Goal: Complete application form: Complete application form

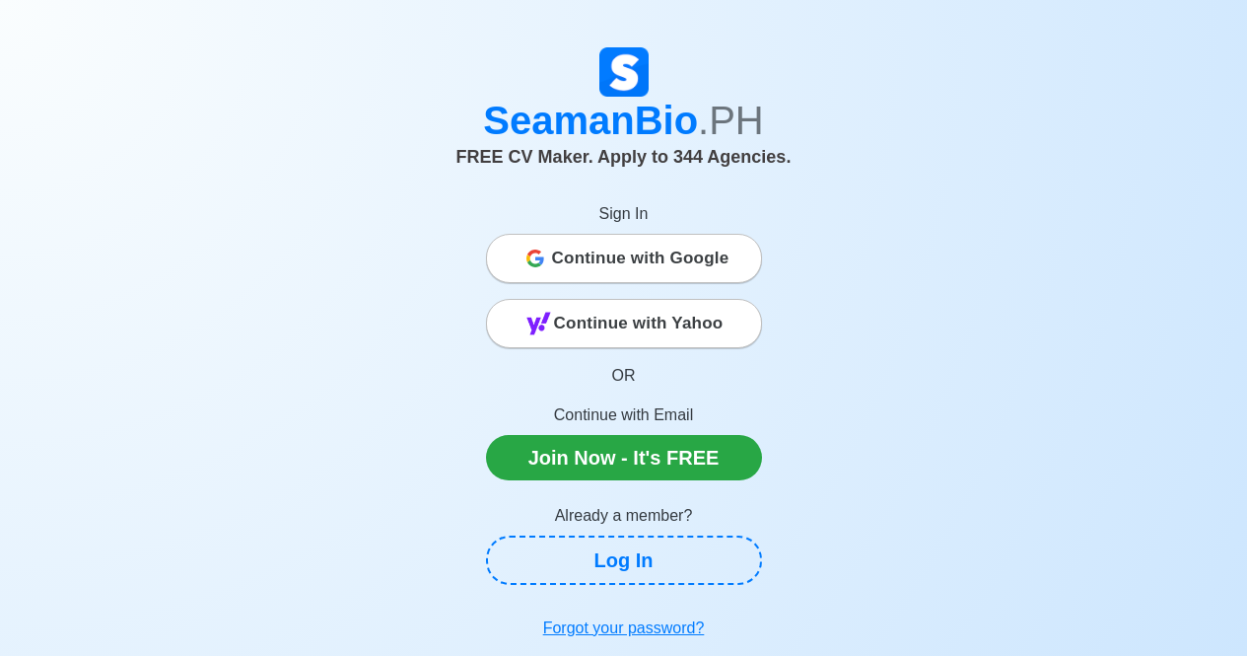
click at [720, 331] on span "Continue with Yahoo" at bounding box center [639, 323] width 170 height 39
click at [694, 270] on span "Continue with Google" at bounding box center [640, 258] width 177 height 39
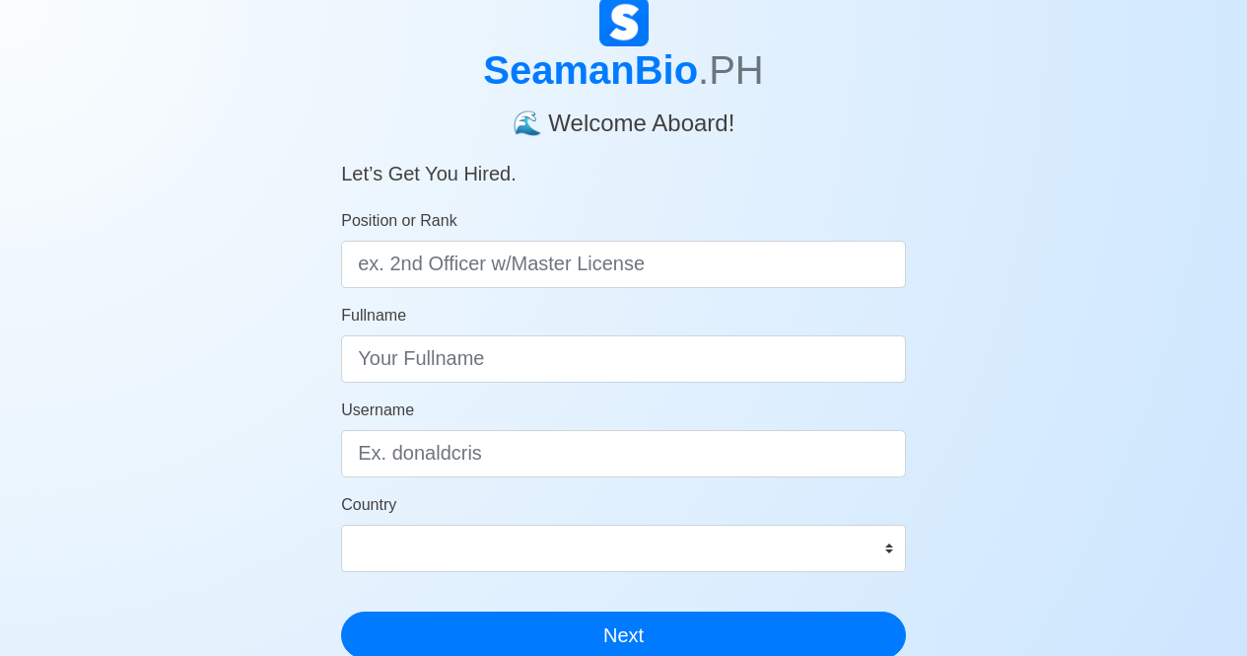
scroll to position [73, 0]
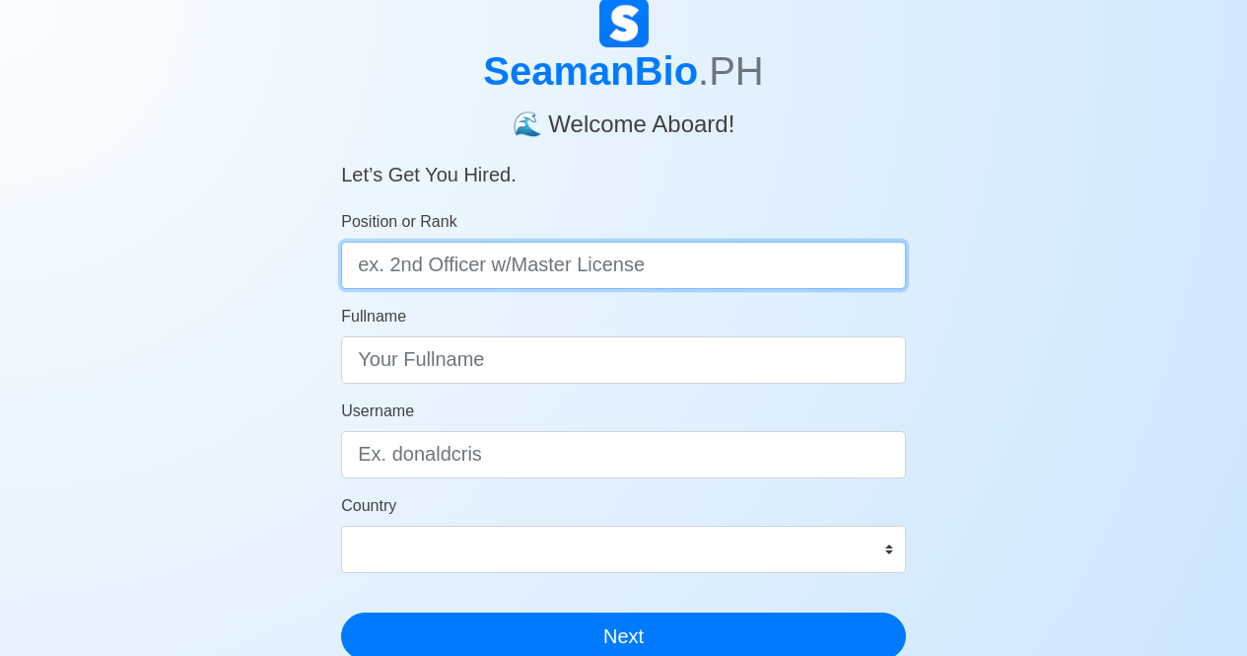
click at [792, 255] on input "Position or Rank" at bounding box center [623, 265] width 565 height 47
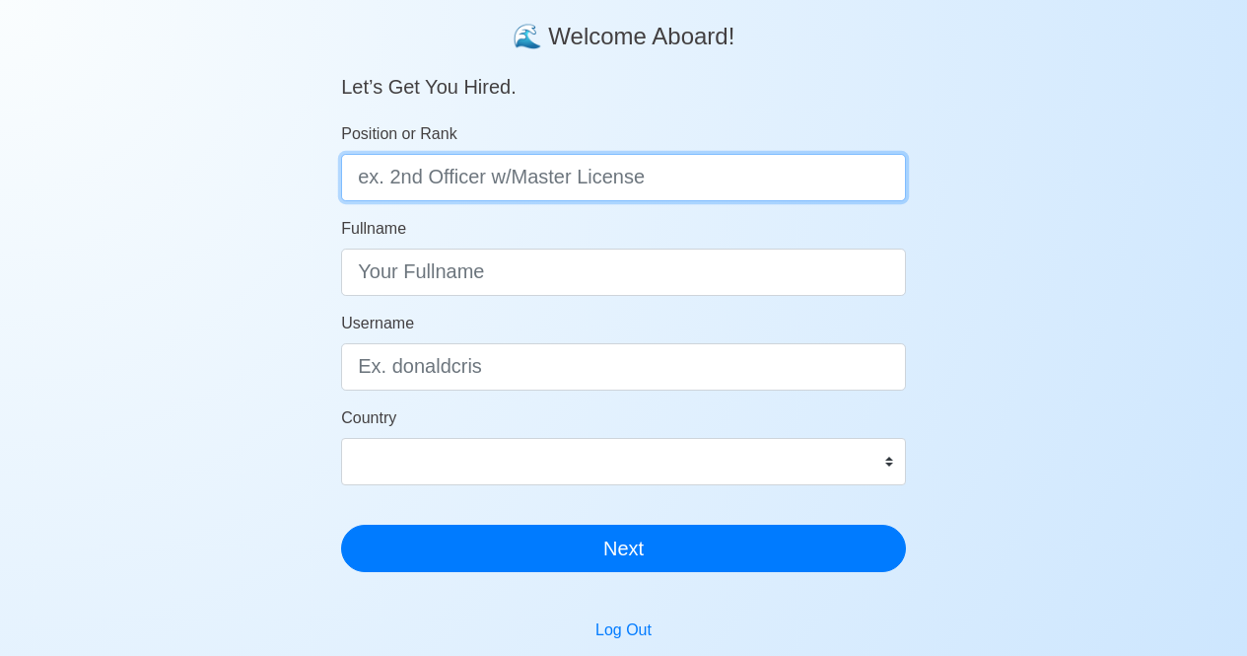
scroll to position [160, 0]
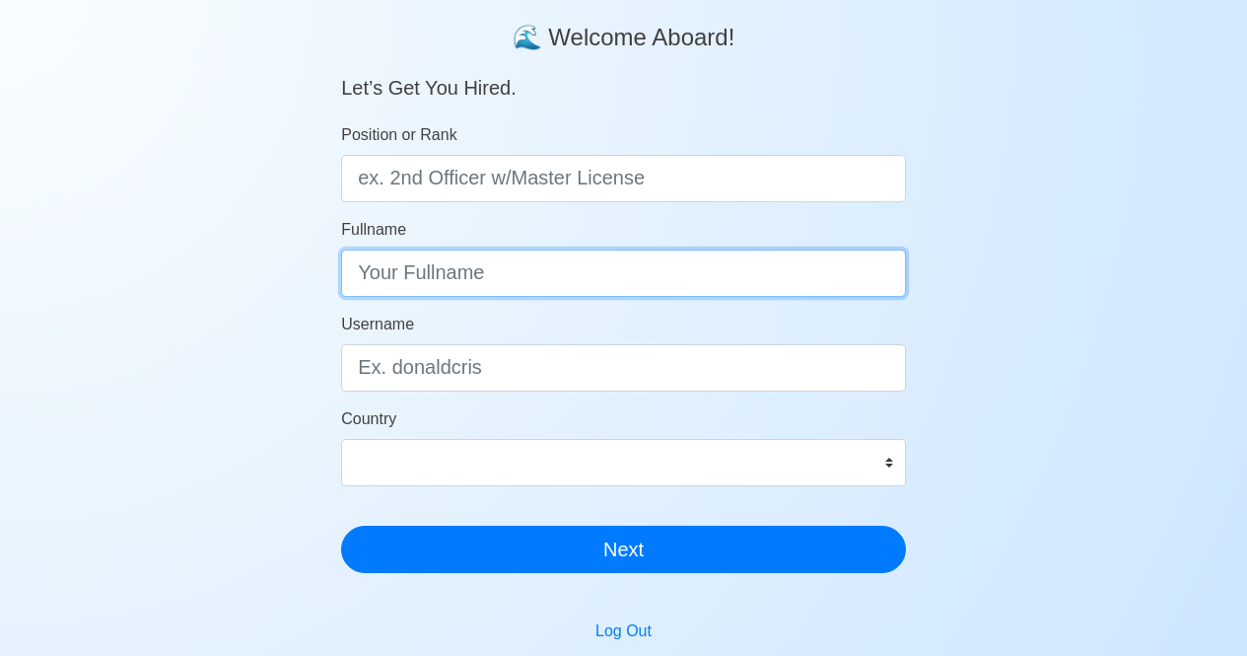
click at [792, 255] on input "Fullname" at bounding box center [623, 272] width 565 height 47
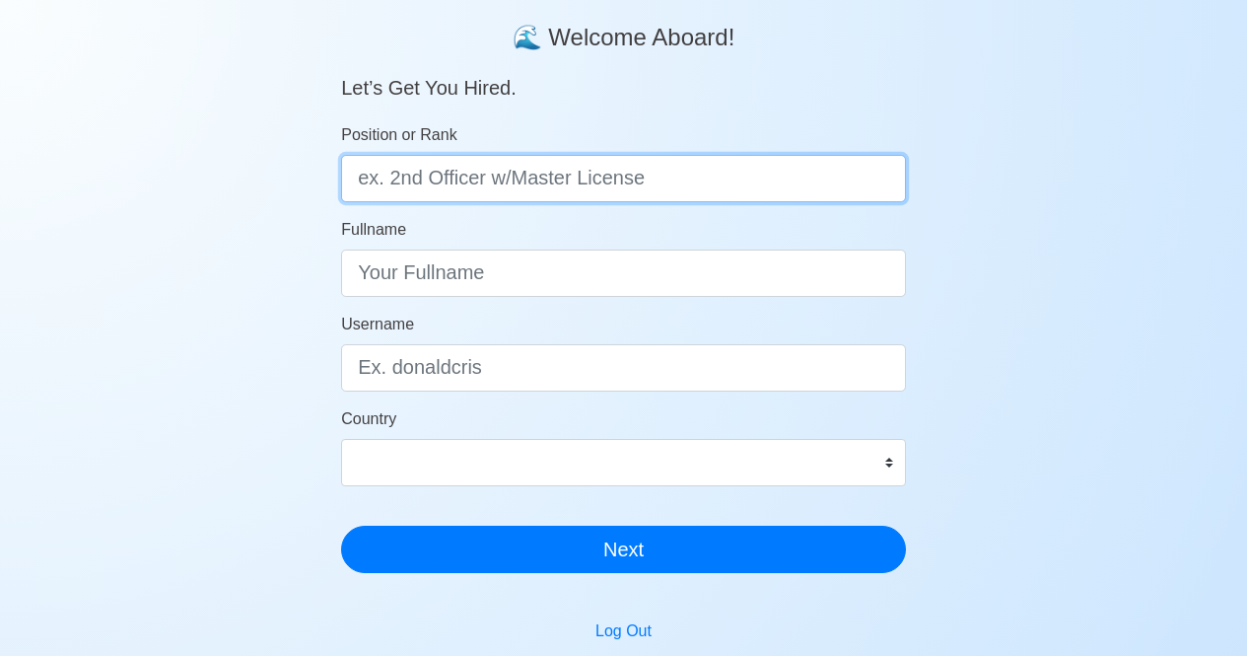
click at [803, 177] on input "Position or Rank" at bounding box center [623, 178] width 565 height 47
type input "3rd Engineer"
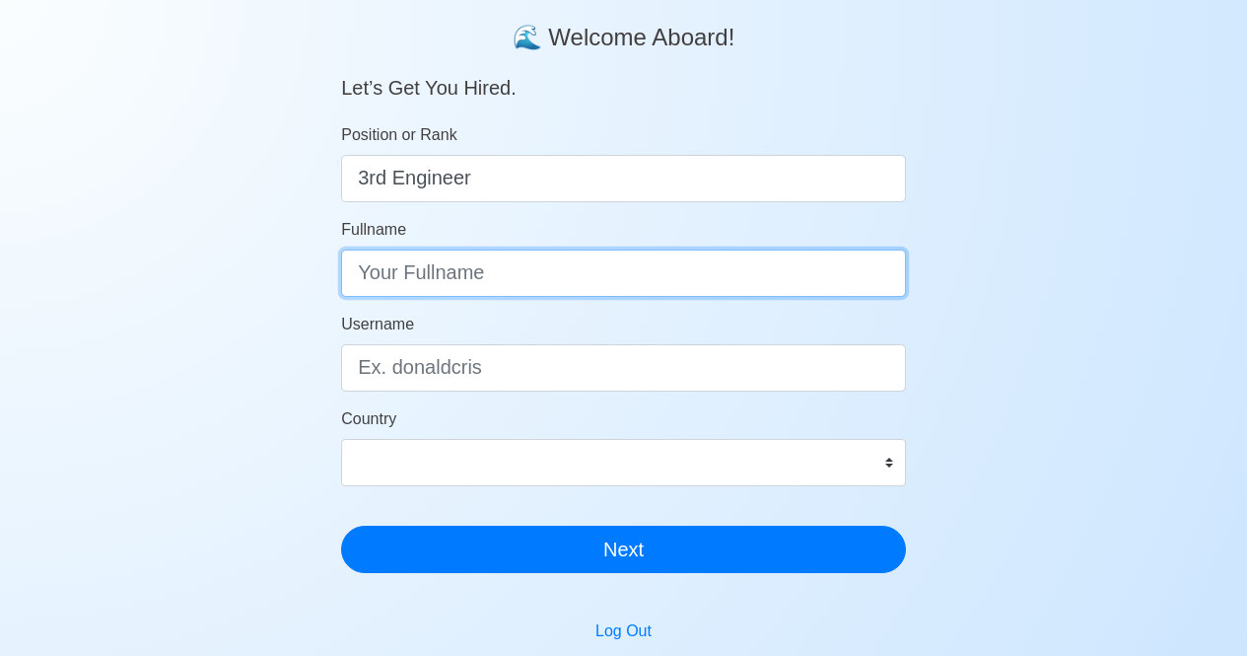
click at [749, 279] on input "Fullname" at bounding box center [623, 272] width 565 height 47
type input "Ri"
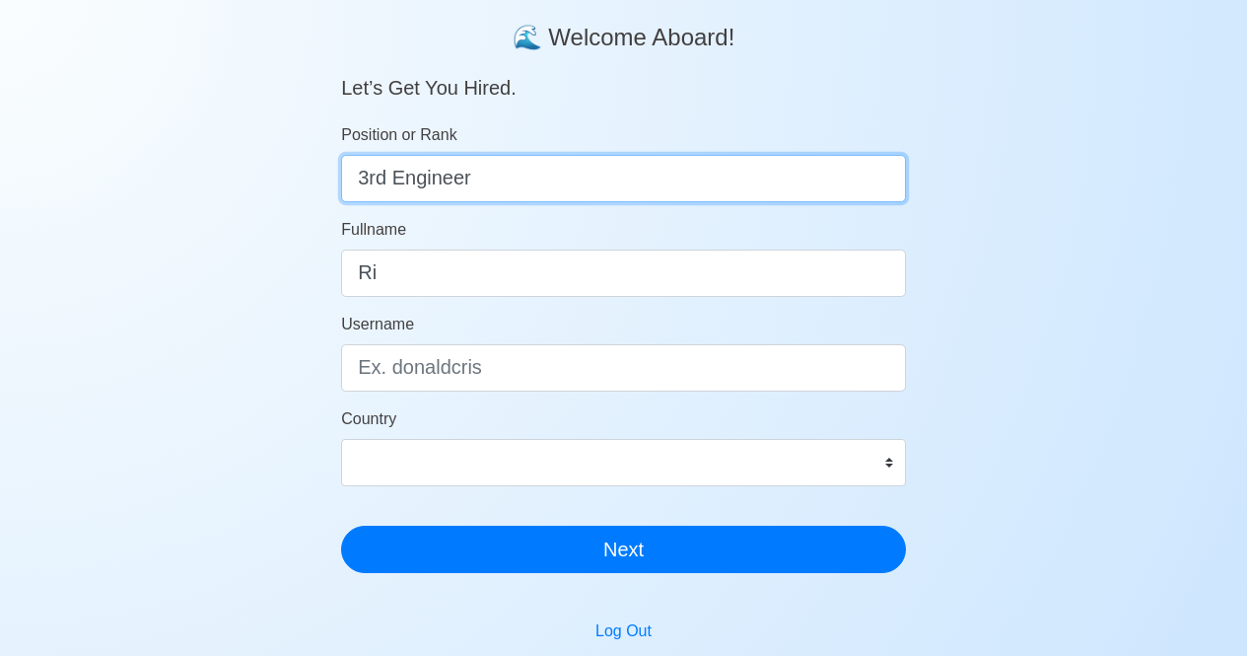
click at [793, 180] on input "3rd Engineer" at bounding box center [623, 178] width 565 height 47
click at [473, 186] on input "3rd Engineerwith Chief" at bounding box center [623, 178] width 565 height 47
click at [588, 183] on input "3rd Engineer with Chief" at bounding box center [623, 178] width 565 height 47
type input "3rd Engineer with Chief Engineer License"
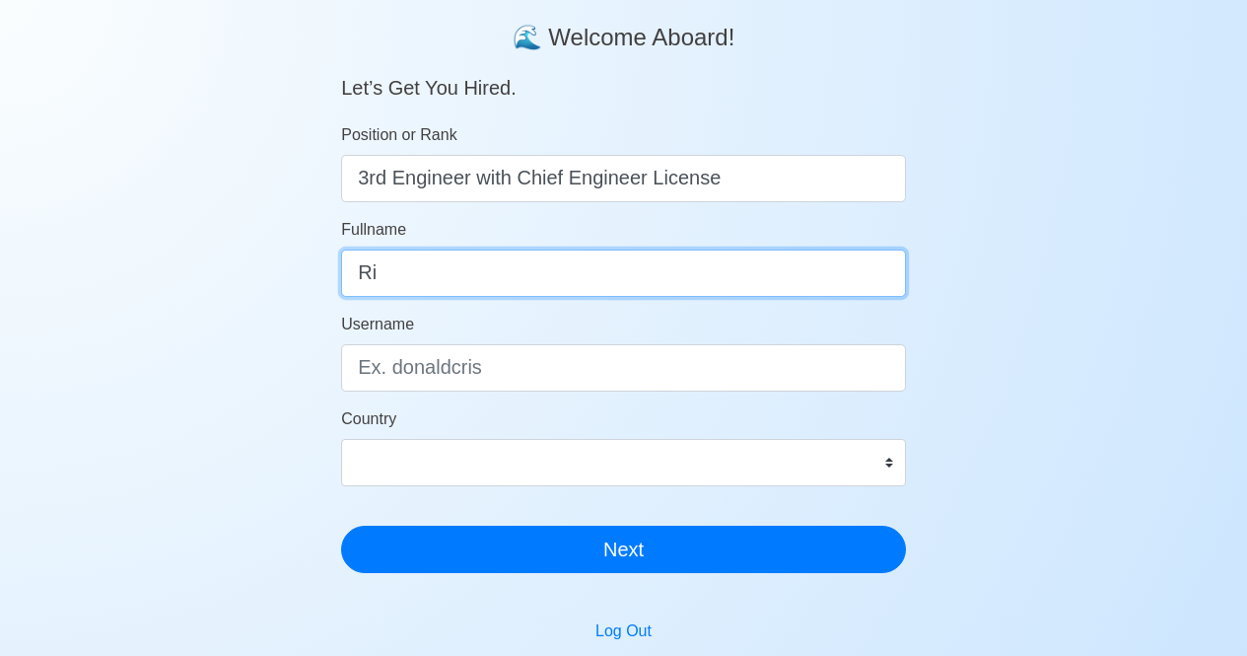
click at [582, 274] on input "Ri" at bounding box center [623, 272] width 565 height 47
type input "Richardson A. Galam"
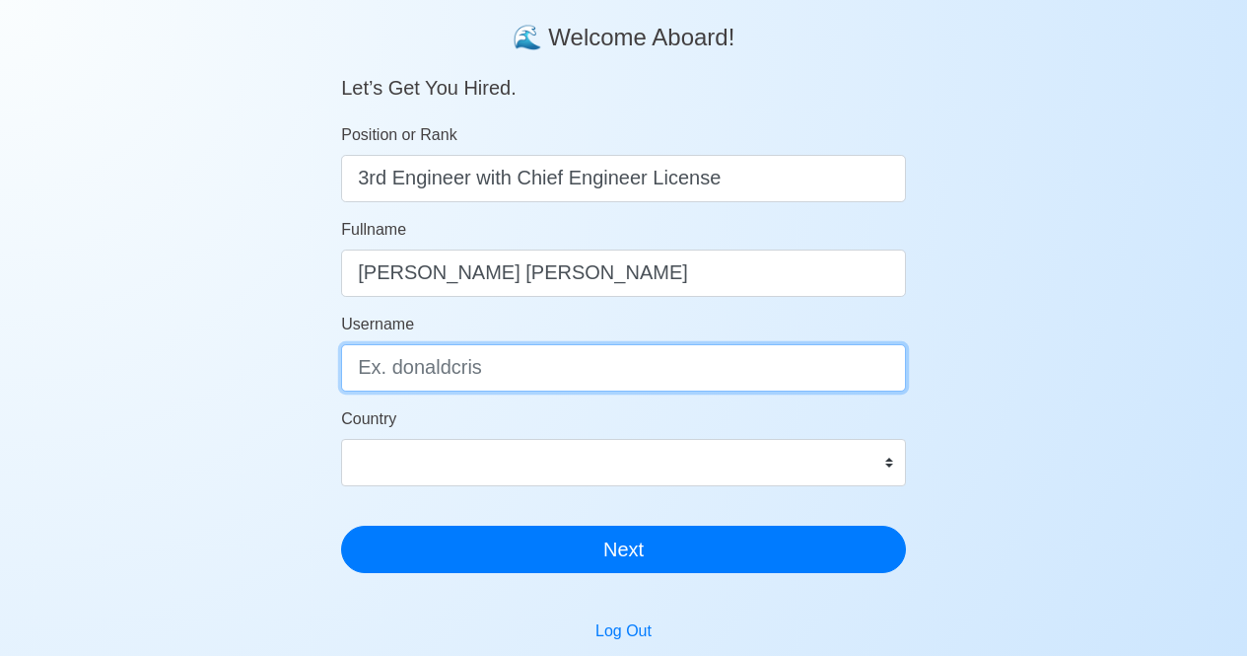
click at [552, 362] on input "Username" at bounding box center [623, 367] width 565 height 47
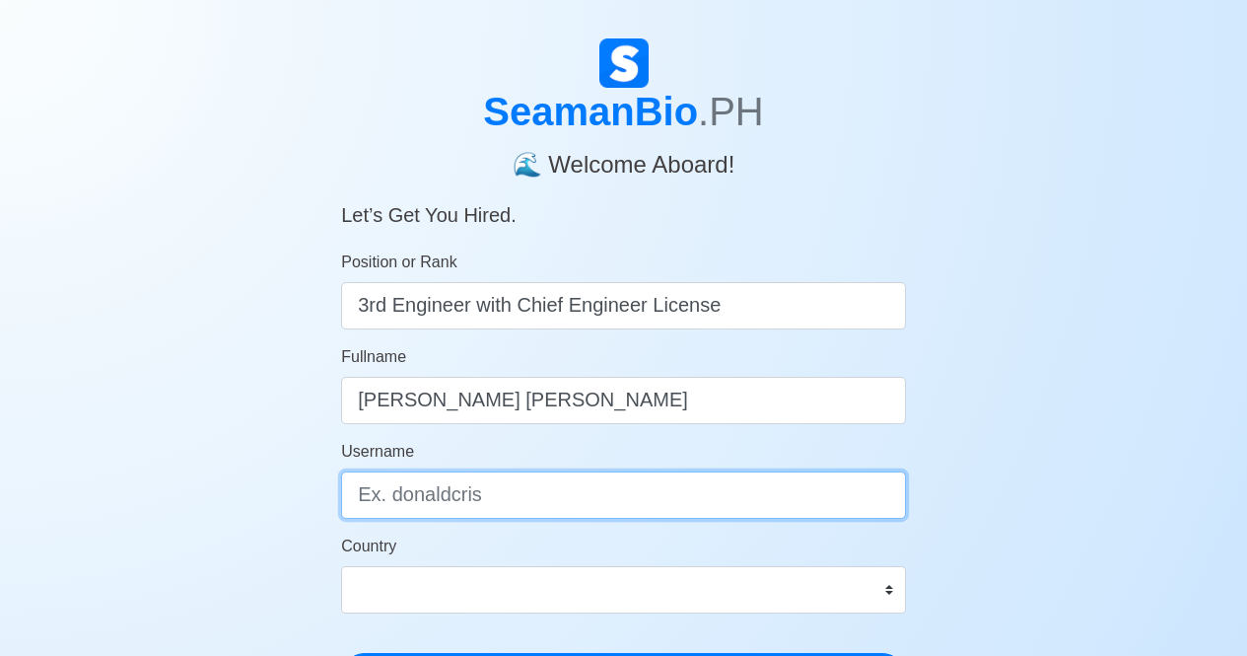
scroll to position [32, 0]
type input "Richardson"
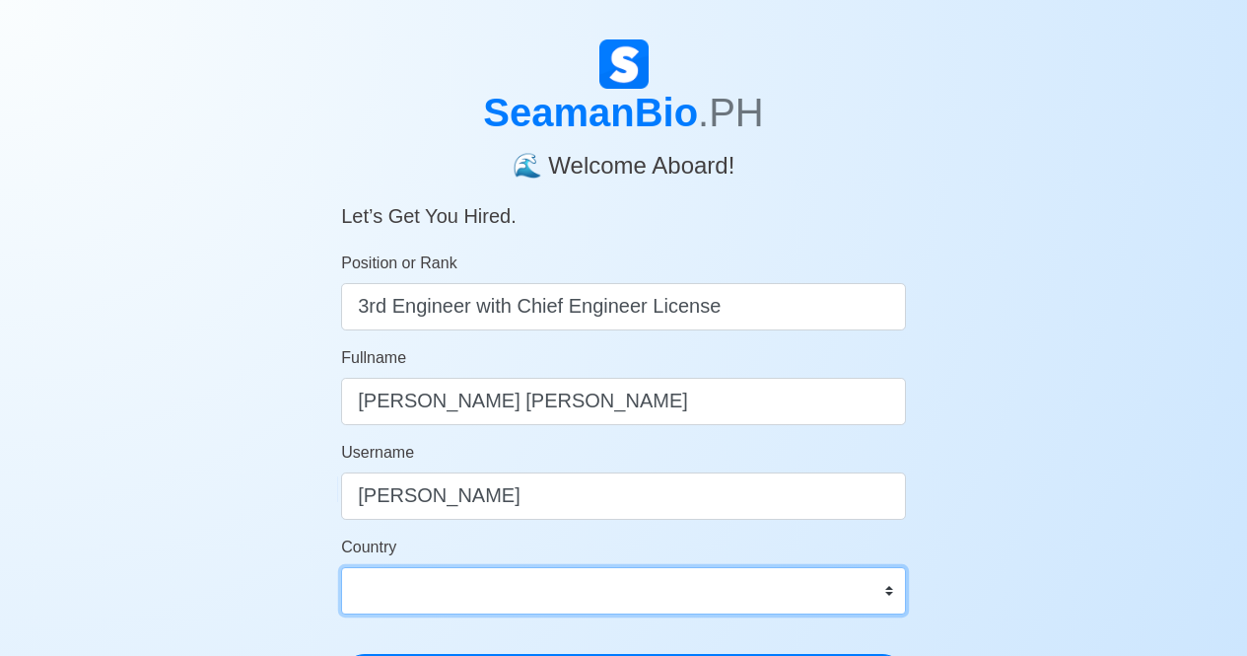
click at [563, 575] on select "Afghanistan Åland Islands Albania Algeria American Samoa Andorra Angola Anguill…" at bounding box center [623, 590] width 565 height 47
select select "PH"
click at [341, 567] on select "Afghanistan Åland Islands Albania Algeria American Samoa Andorra Angola Anguill…" at bounding box center [623, 590] width 565 height 47
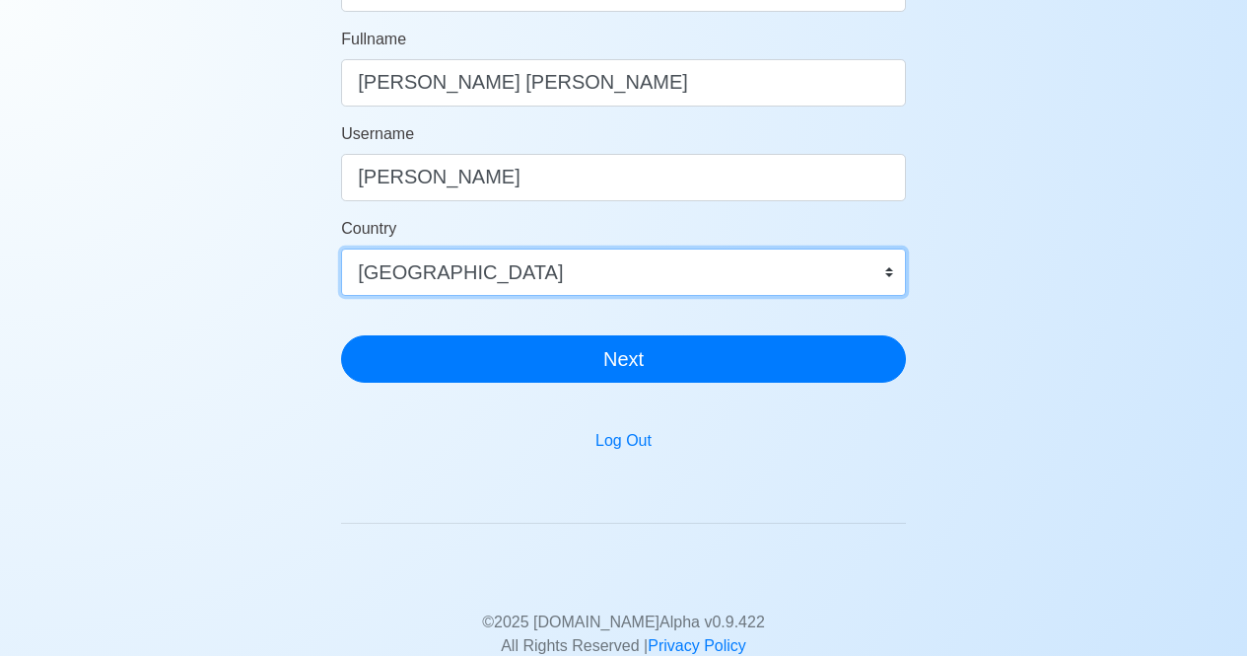
scroll to position [349, 0]
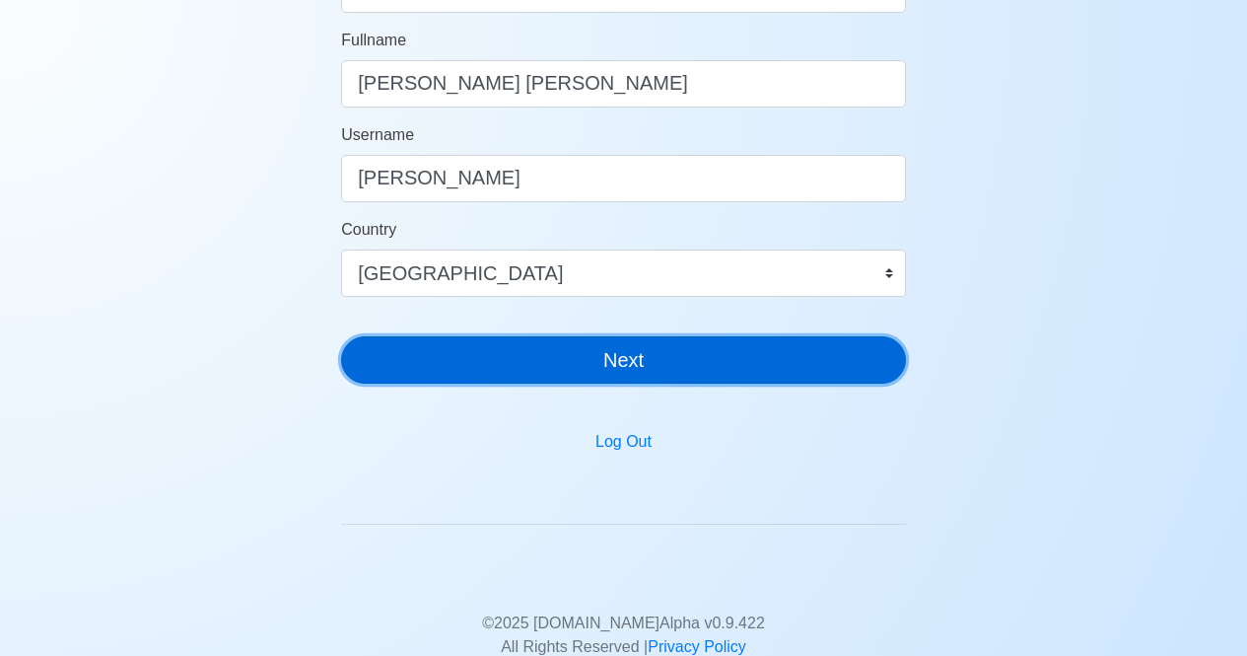
click at [624, 359] on button "Next" at bounding box center [623, 359] width 565 height 47
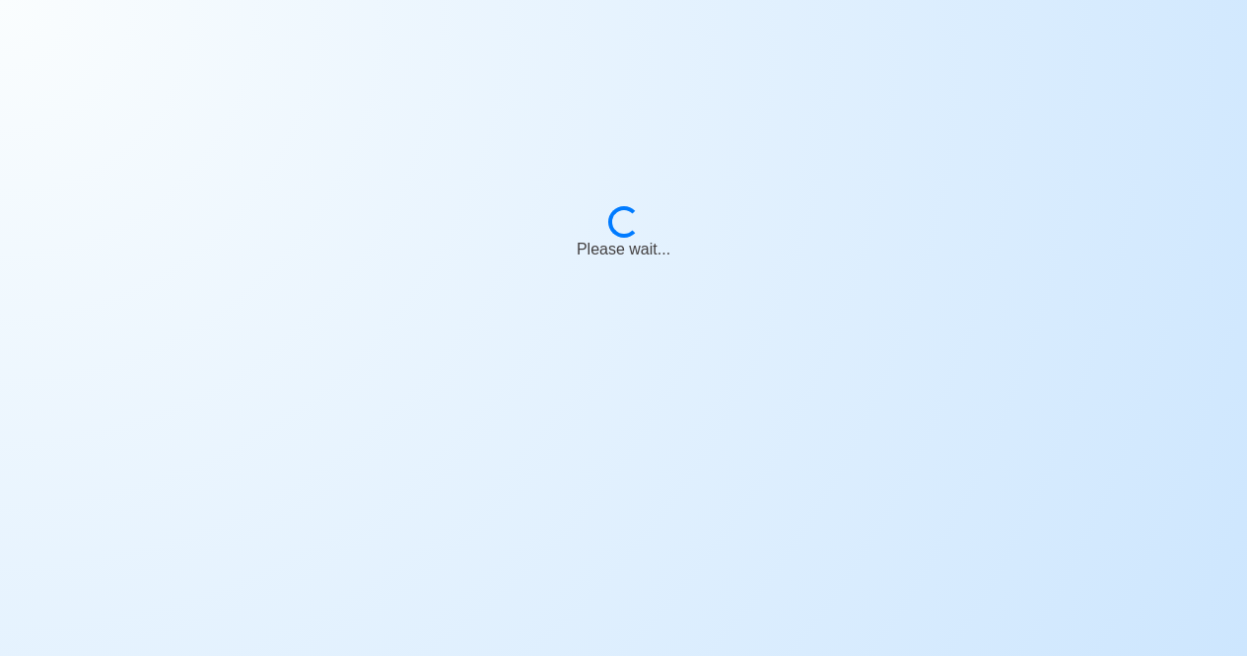
scroll to position [24, 0]
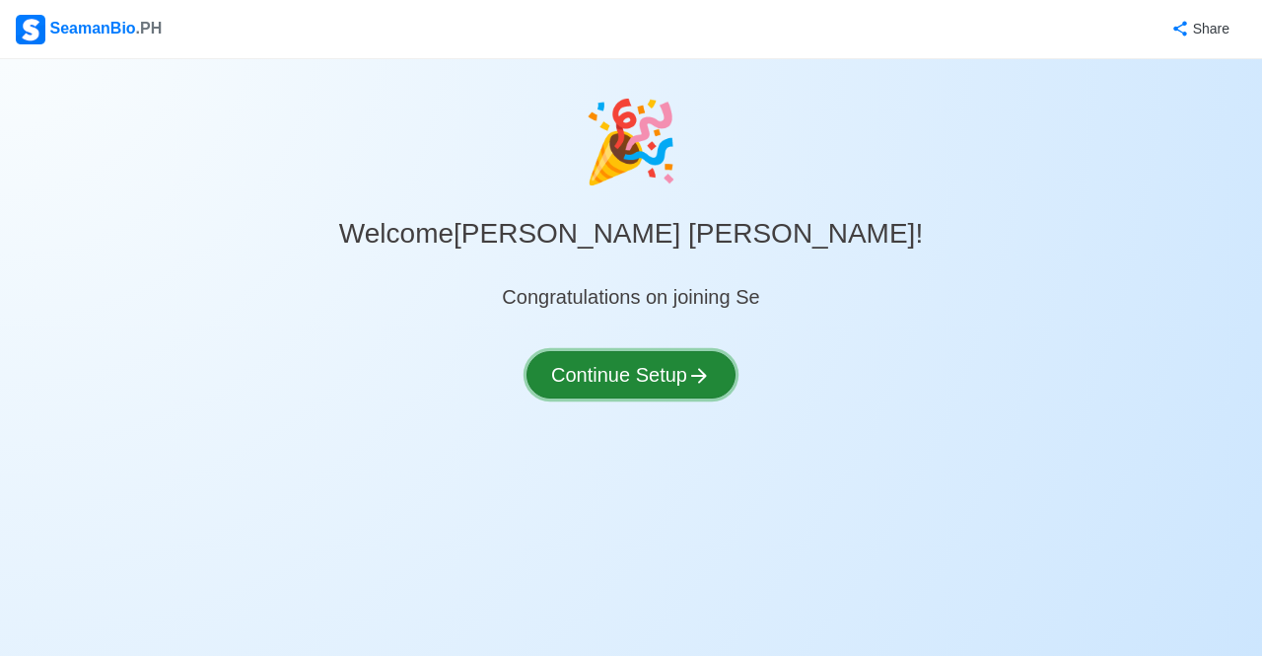
click at [631, 365] on button "Continue Setup" at bounding box center [630, 374] width 209 height 47
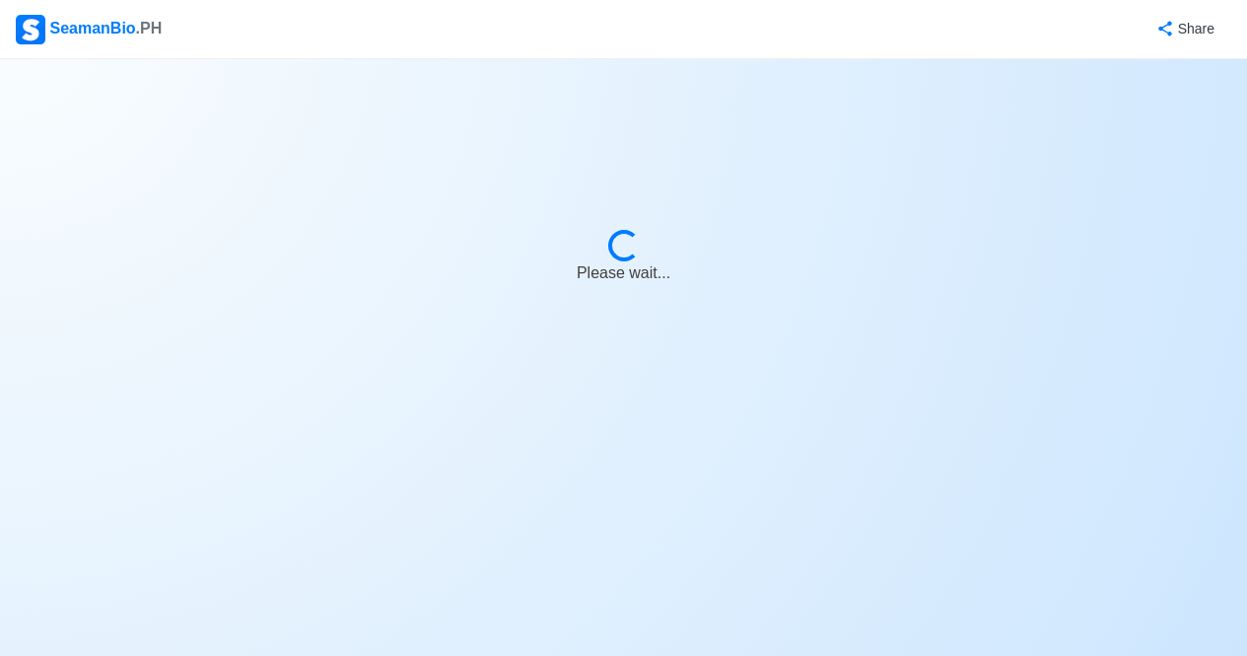
select select "Visible for Hiring"
select select "PH"
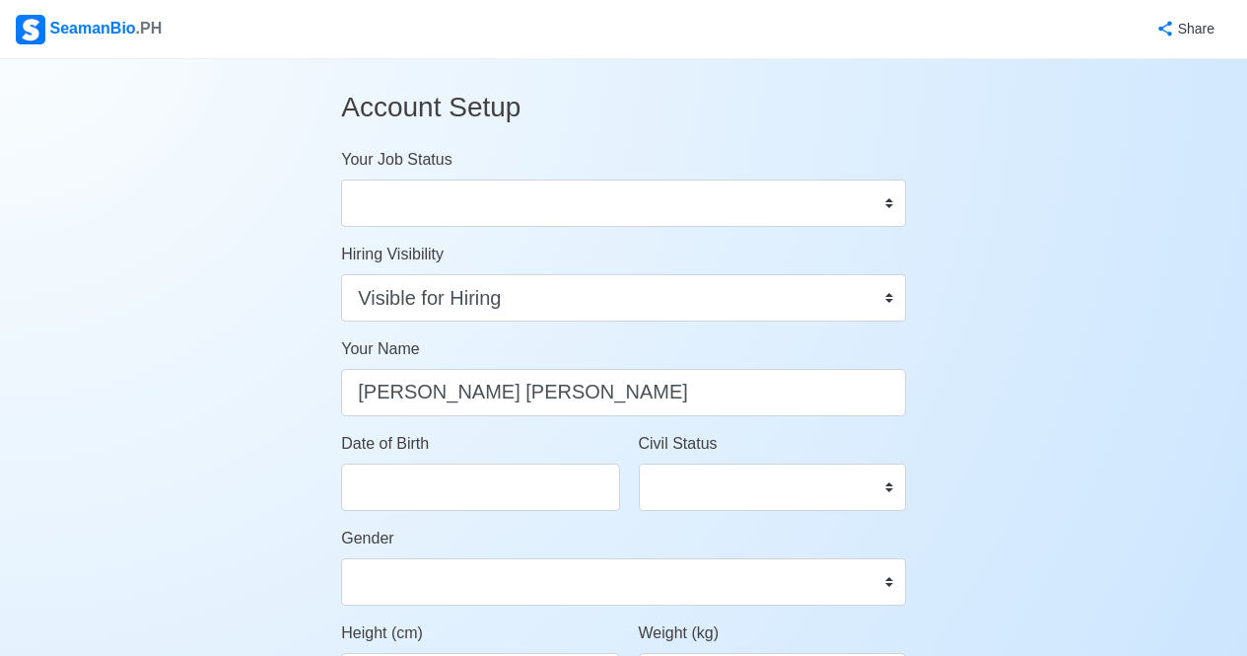
click at [767, 178] on div "Your Job Status Onboard Actively Looking for Job Not Looking for Job" at bounding box center [623, 187] width 565 height 79
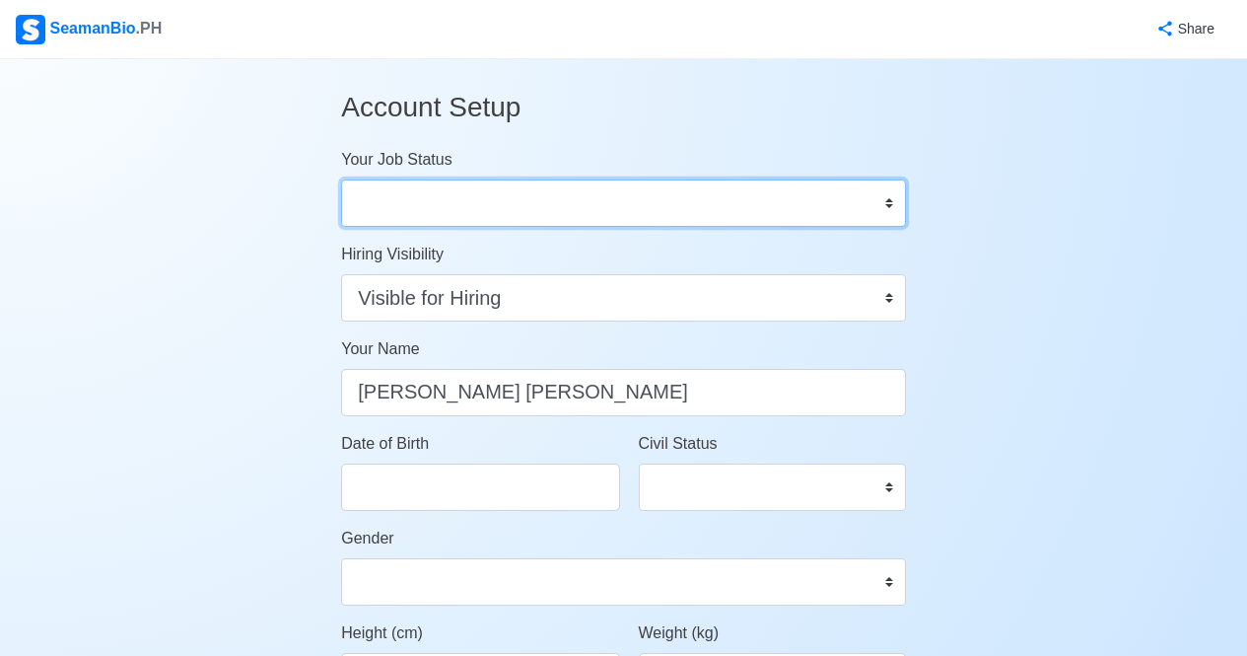
click at [774, 201] on select "Onboard Actively Looking for Job Not Looking for Job" at bounding box center [623, 202] width 565 height 47
select select "Actively Looking for Job"
click at [341, 179] on select "Onboard Actively Looking for Job Not Looking for Job" at bounding box center [623, 202] width 565 height 47
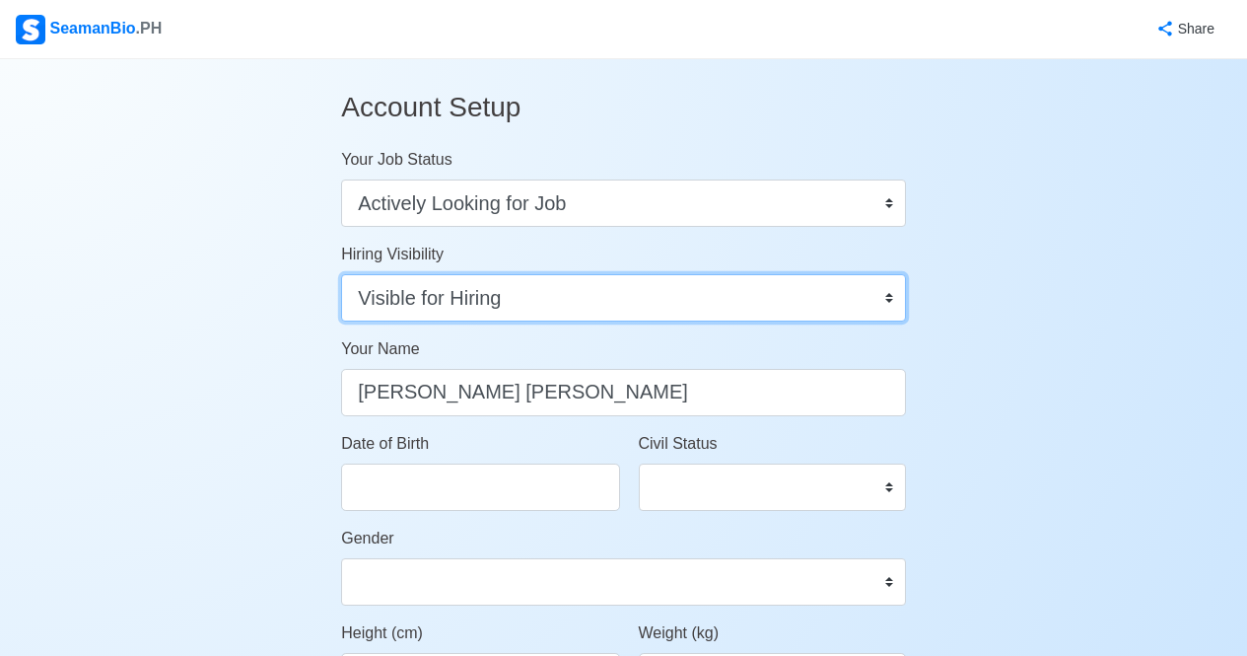
click at [583, 299] on select "Visible for Hiring Not Visible for Hiring" at bounding box center [623, 297] width 565 height 47
click at [341, 274] on select "Visible for Hiring Not Visible for Hiring" at bounding box center [623, 297] width 565 height 47
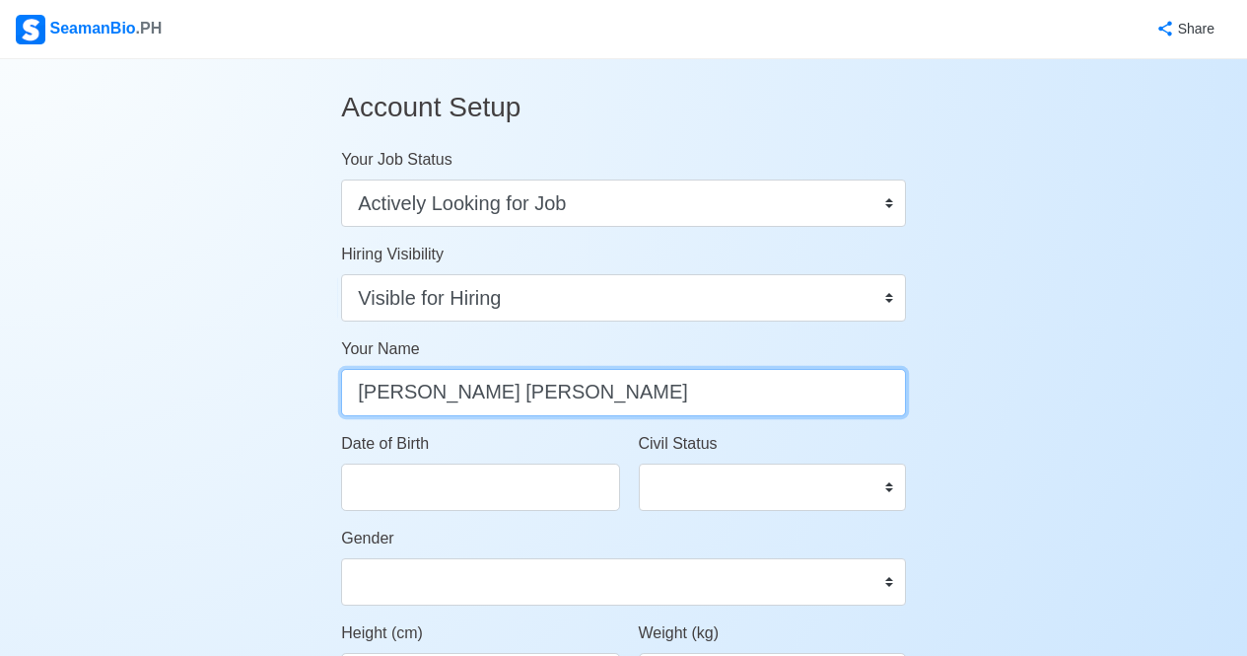
click at [549, 412] on input "Richardson A. Galam" at bounding box center [623, 392] width 565 height 47
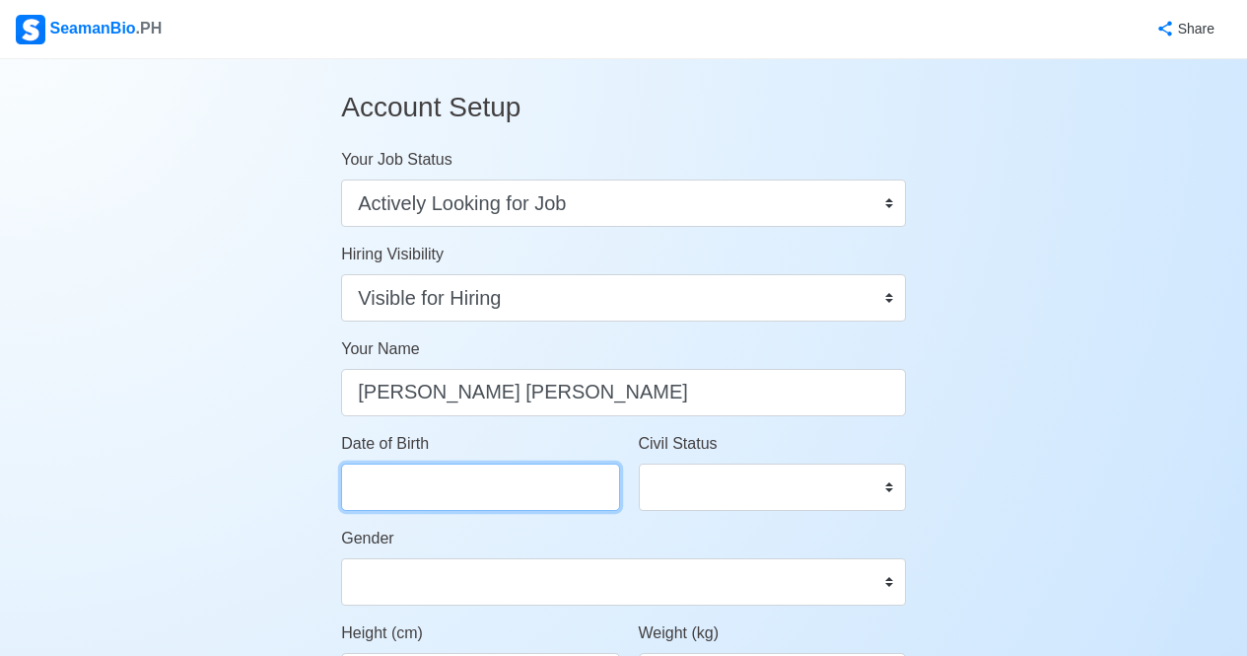
select select "****"
select select "******"
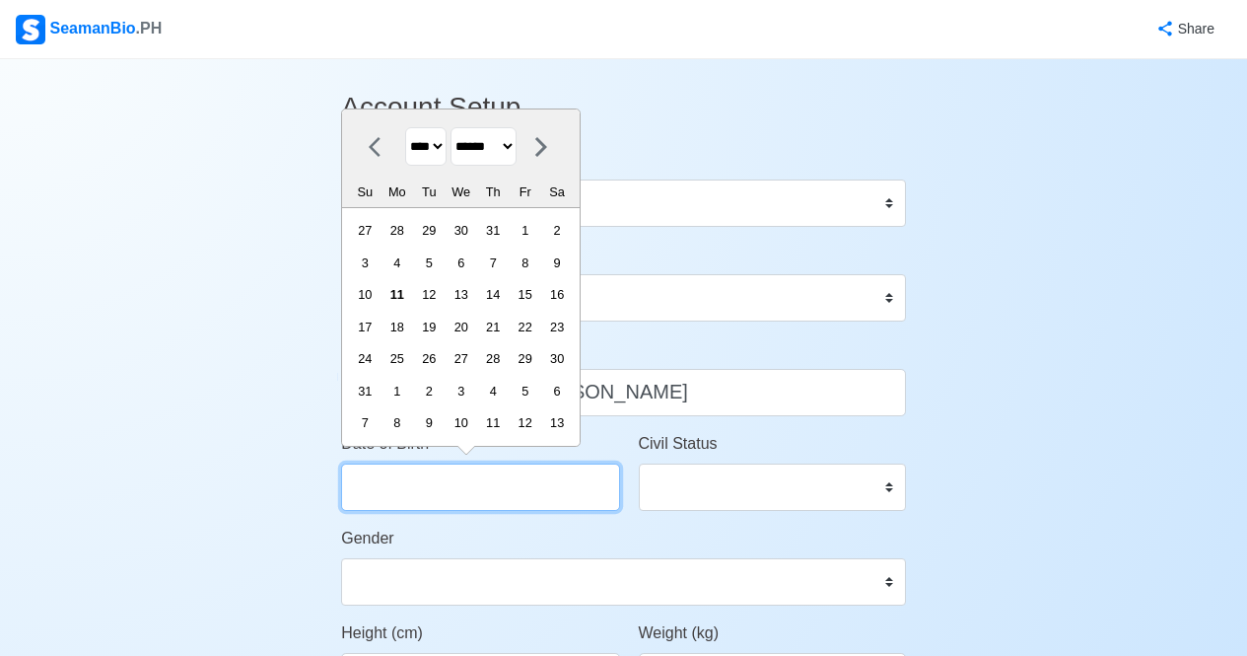
click at [509, 495] on input "Date of Birth" at bounding box center [480, 486] width 278 height 47
type input "feb"
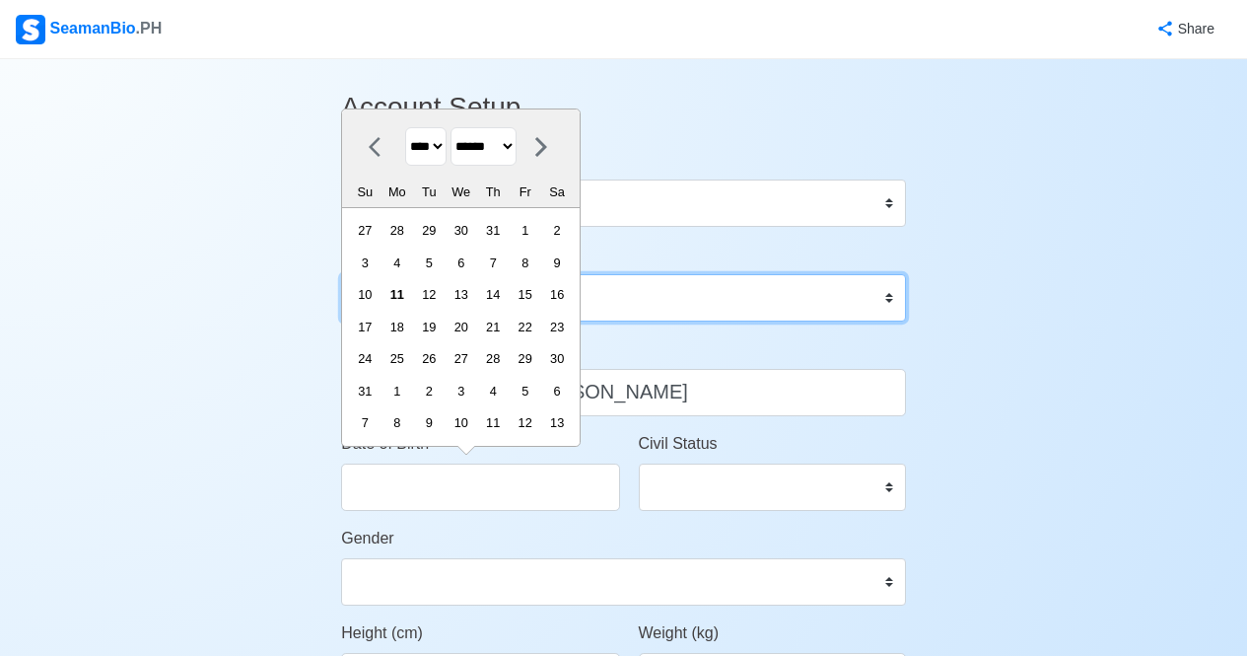
click at [701, 316] on select "Visible for Hiring Not Visible for Hiring" at bounding box center [623, 297] width 565 height 47
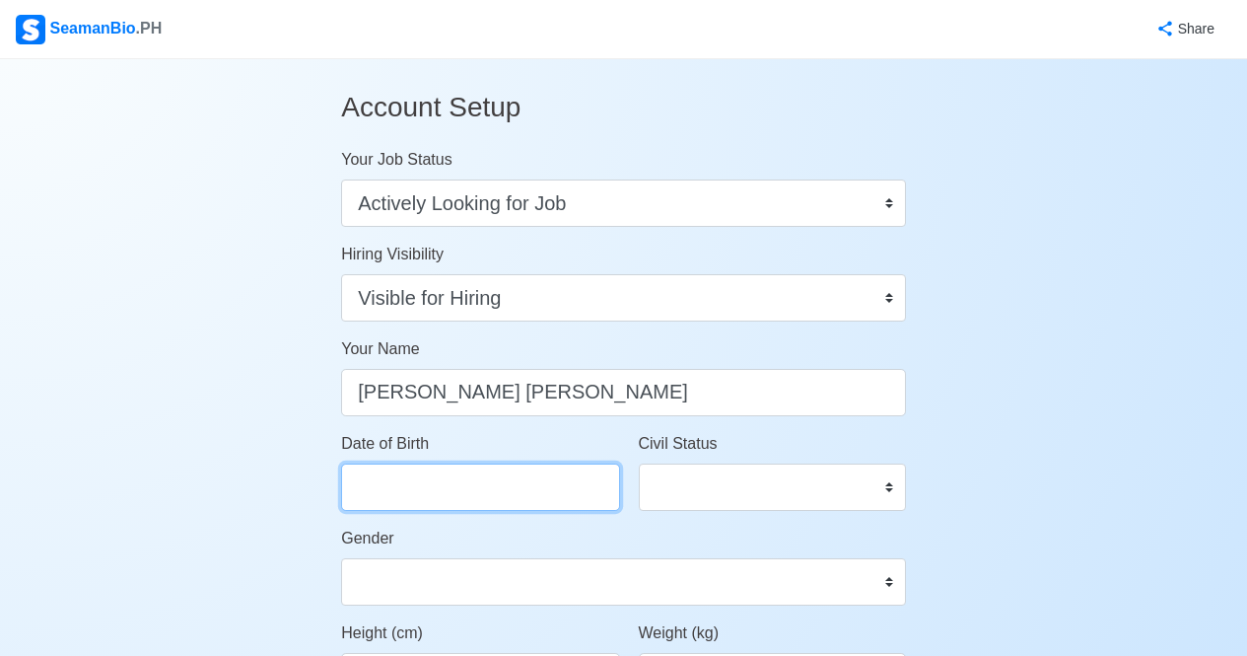
select select "****"
select select "******"
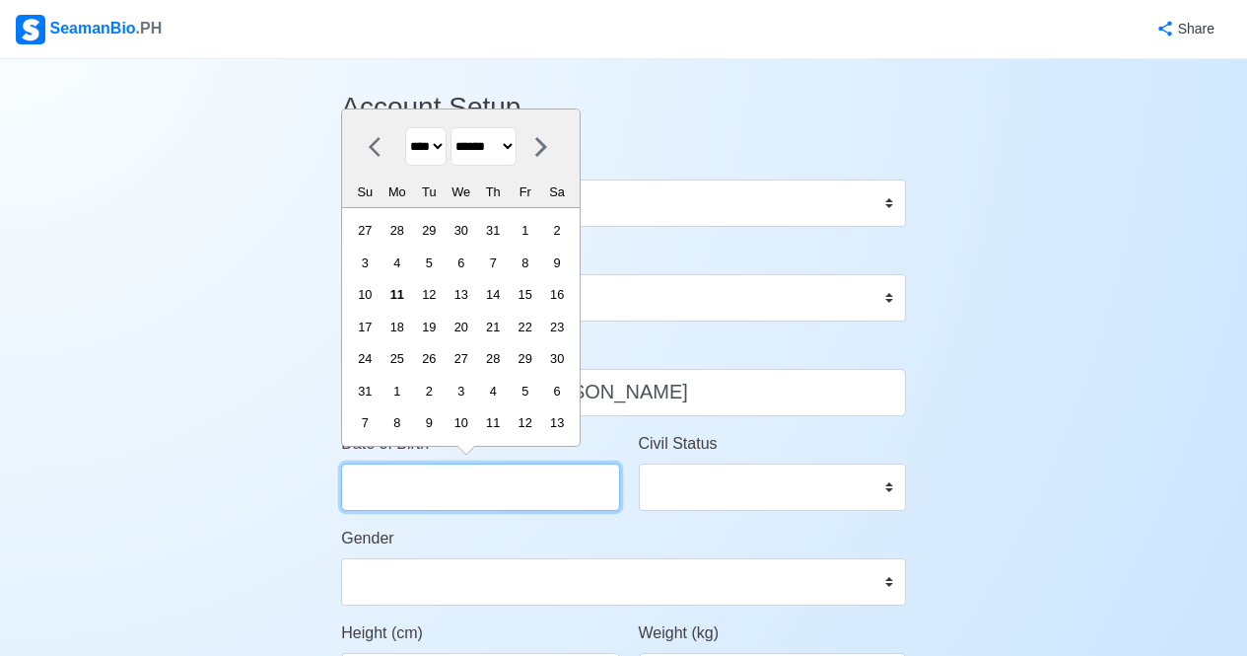
click at [497, 473] on input "Date of Birth" at bounding box center [480, 486] width 278 height 47
click at [437, 147] on select "**** **** **** **** **** **** **** **** **** **** **** **** **** **** **** ****…" at bounding box center [425, 146] width 41 height 38
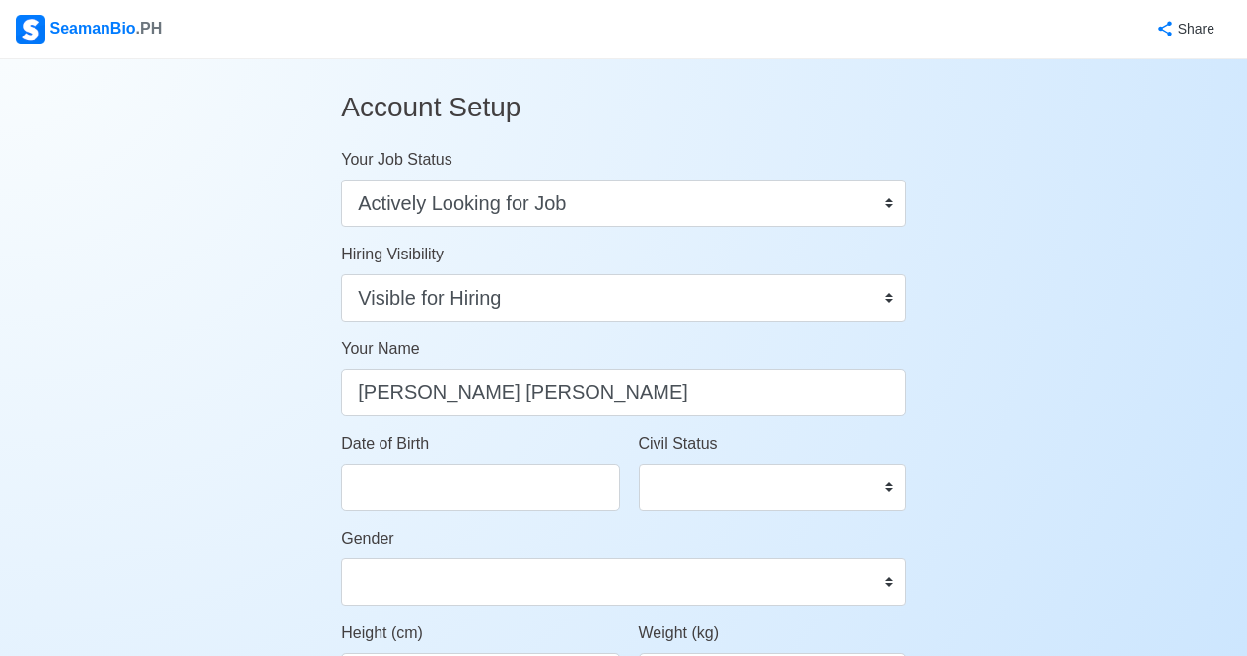
select select "****"
select select "******"
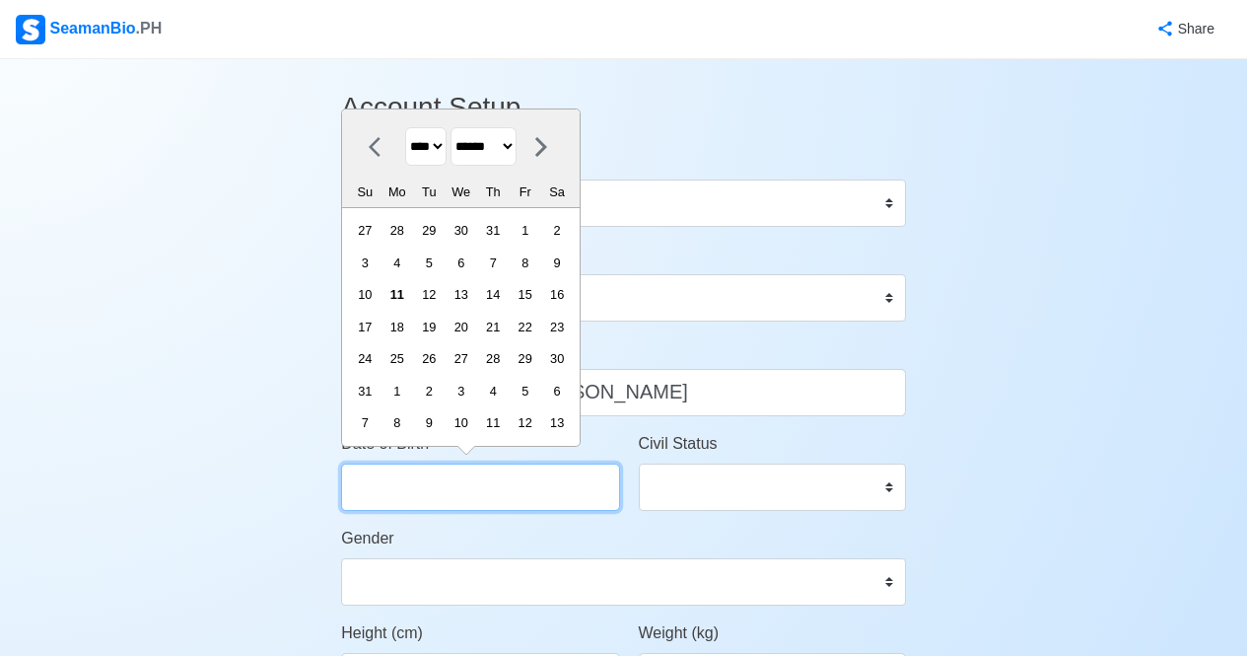
click at [572, 489] on input "Date of Birth" at bounding box center [480, 486] width 278 height 47
click at [447, 144] on select "**** **** **** **** **** **** **** **** **** **** **** **** **** **** **** ****…" at bounding box center [425, 146] width 41 height 38
select select "****"
click at [405, 160] on select "**** **** **** **** **** **** **** **** **** **** **** **** **** **** **** ****…" at bounding box center [425, 146] width 41 height 38
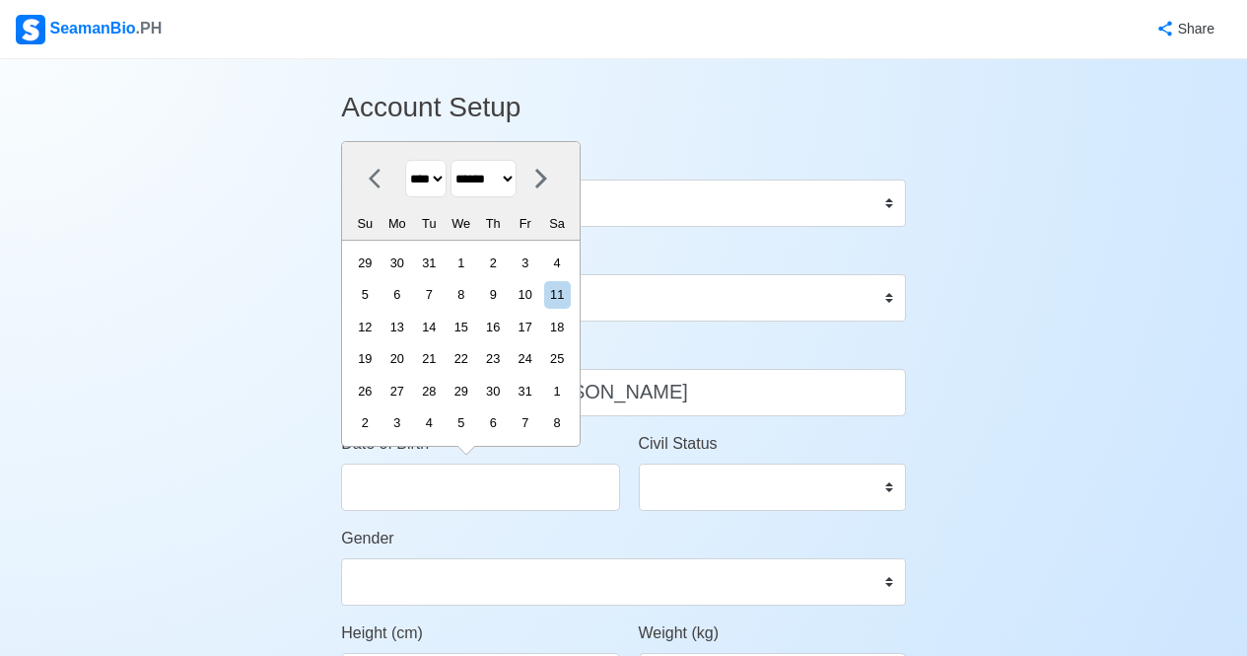
click at [498, 168] on select "******* ******** ***** ***** *** **** **** ****** ********* ******* ******** **…" at bounding box center [484, 179] width 66 height 38
select select "********"
click at [458, 160] on select "******* ******** ***** ***** *** **** **** ****** ********* ******* ******** **…" at bounding box center [484, 179] width 66 height 38
click at [565, 292] on div "10" at bounding box center [557, 294] width 27 height 27
type input "02/10/1979"
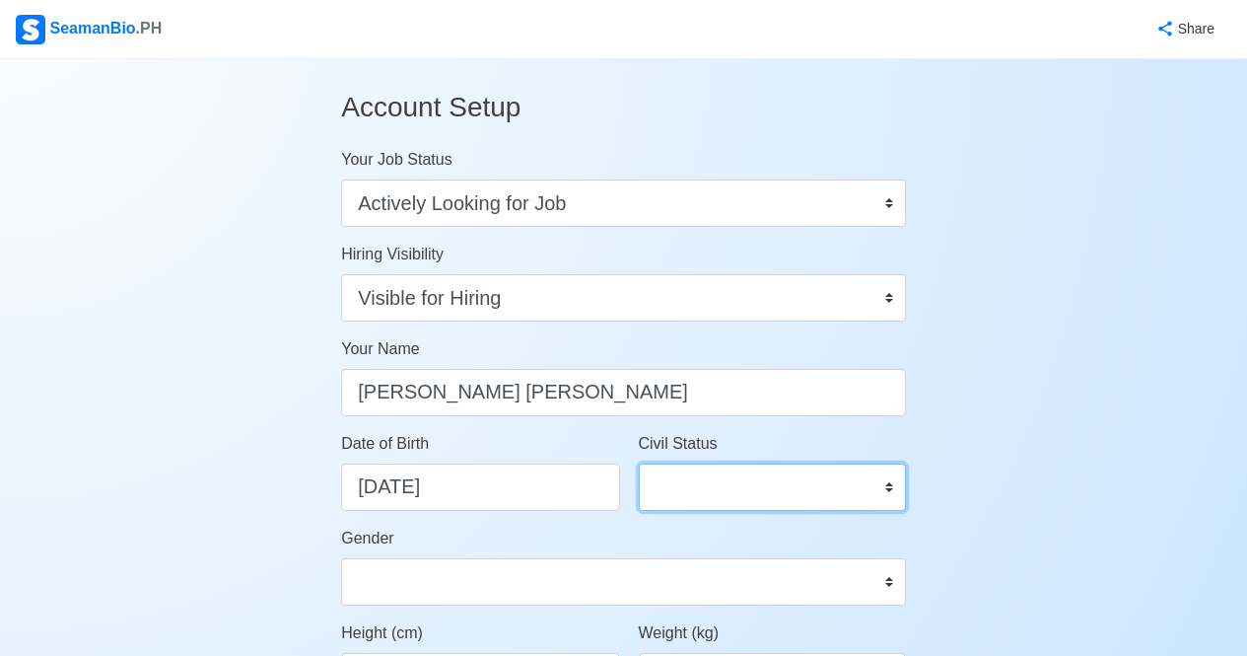
click at [711, 472] on select "Single Married Widowed Separated" at bounding box center [772, 486] width 267 height 47
select select "Married"
click at [639, 463] on select "Single Married Widowed Separated" at bounding box center [772, 486] width 267 height 47
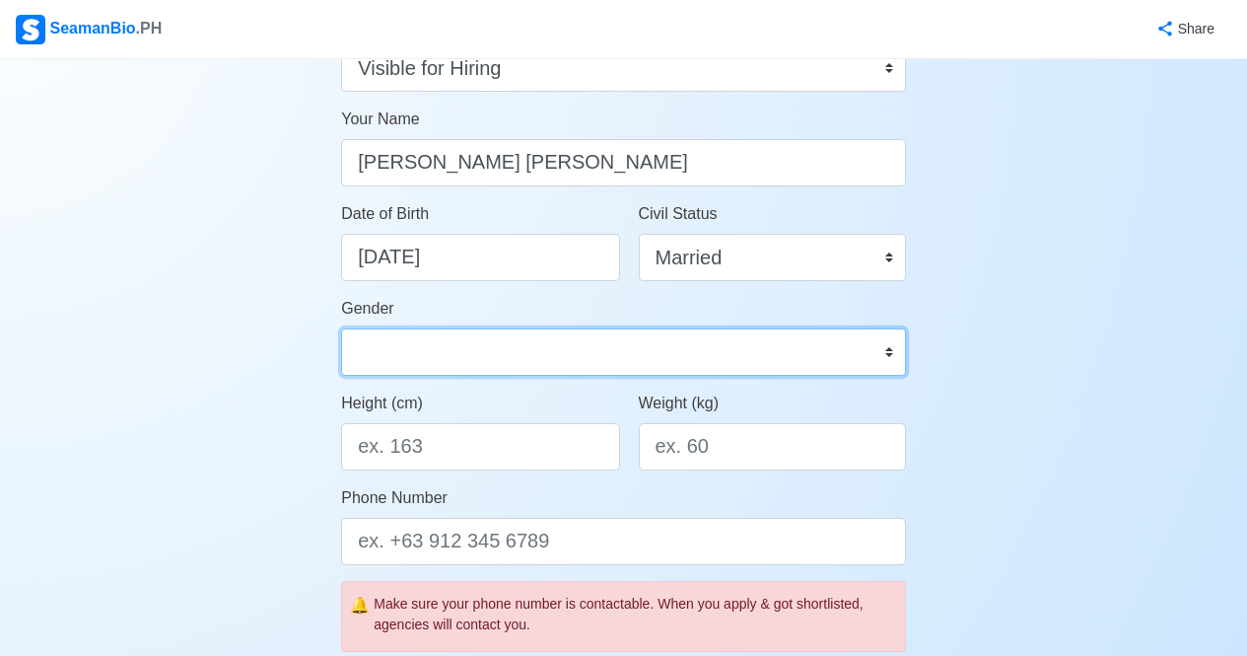
click at [728, 366] on select "Male Female" at bounding box center [623, 351] width 565 height 47
select select "Male"
click at [341, 328] on select "Male Female" at bounding box center [623, 351] width 565 height 47
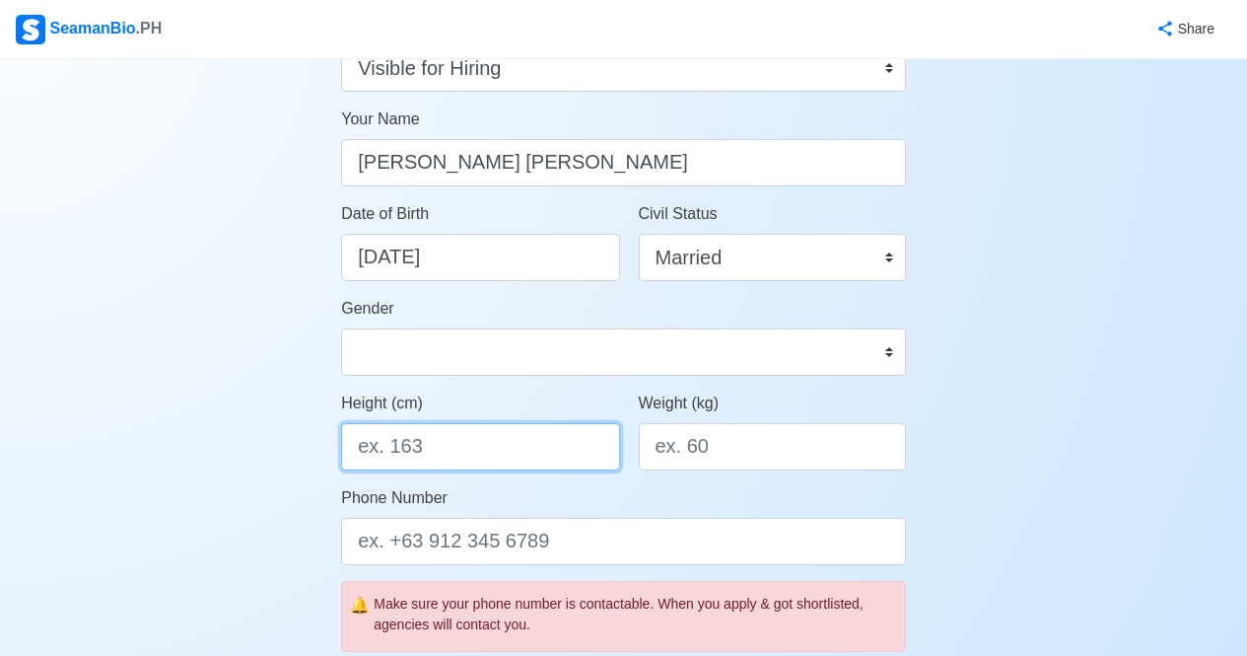
click at [509, 436] on input "Height (cm)" at bounding box center [480, 446] width 278 height 47
type input "5"
type input "167.6 cm"
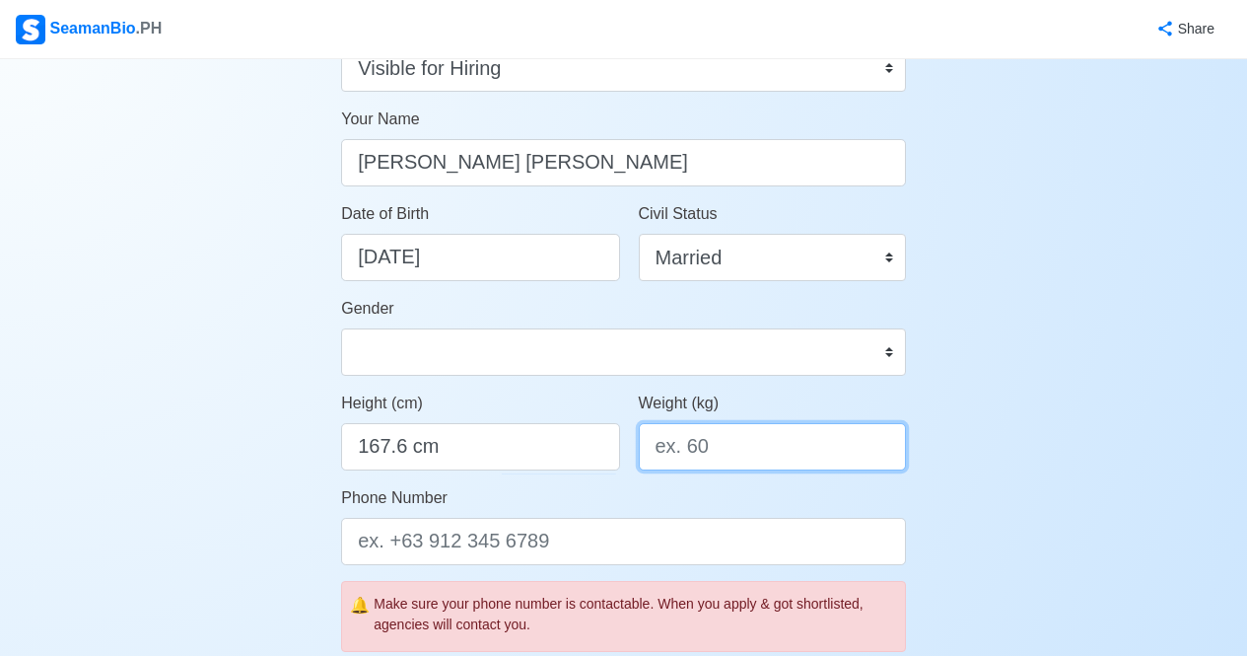
click at [712, 456] on input "Weight (kg)" at bounding box center [772, 446] width 267 height 47
type input "63 kg"
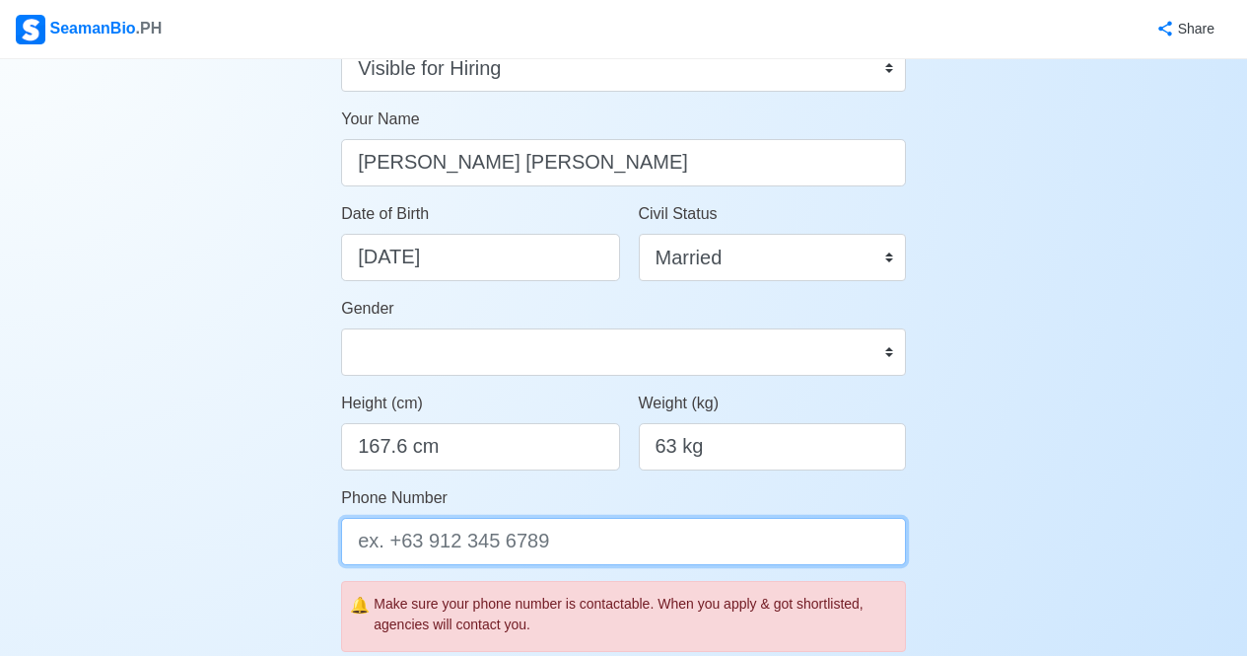
click at [623, 540] on input "Phone Number" at bounding box center [623, 541] width 565 height 47
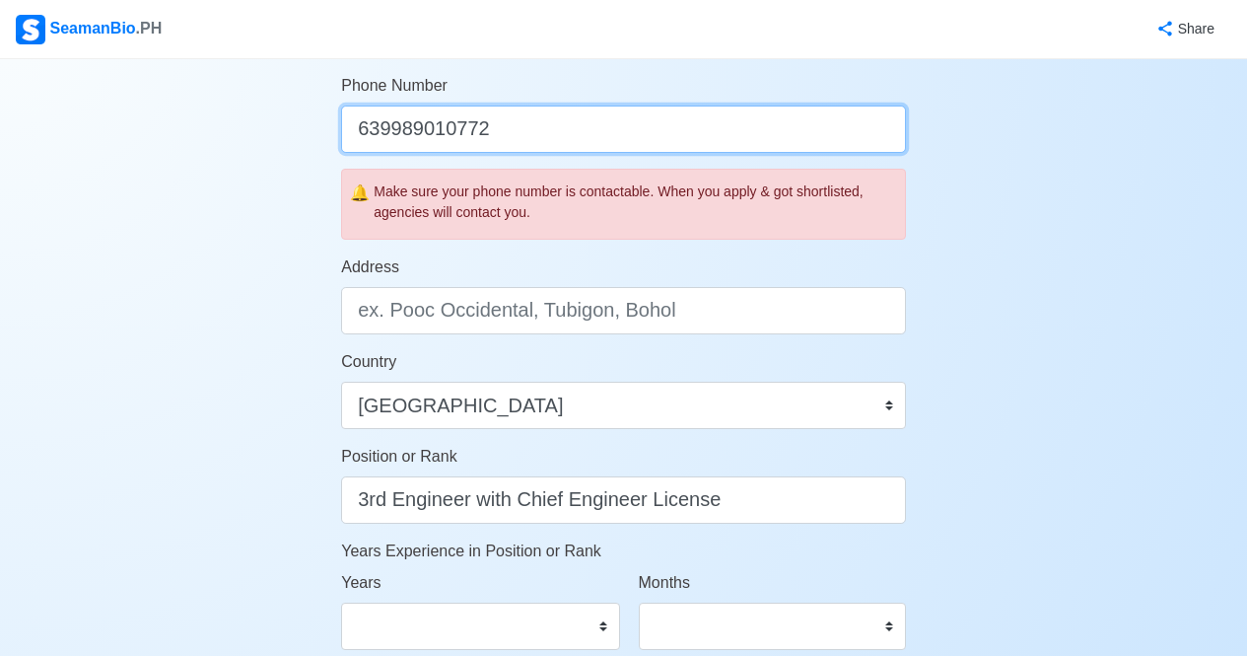
scroll to position [640, 0]
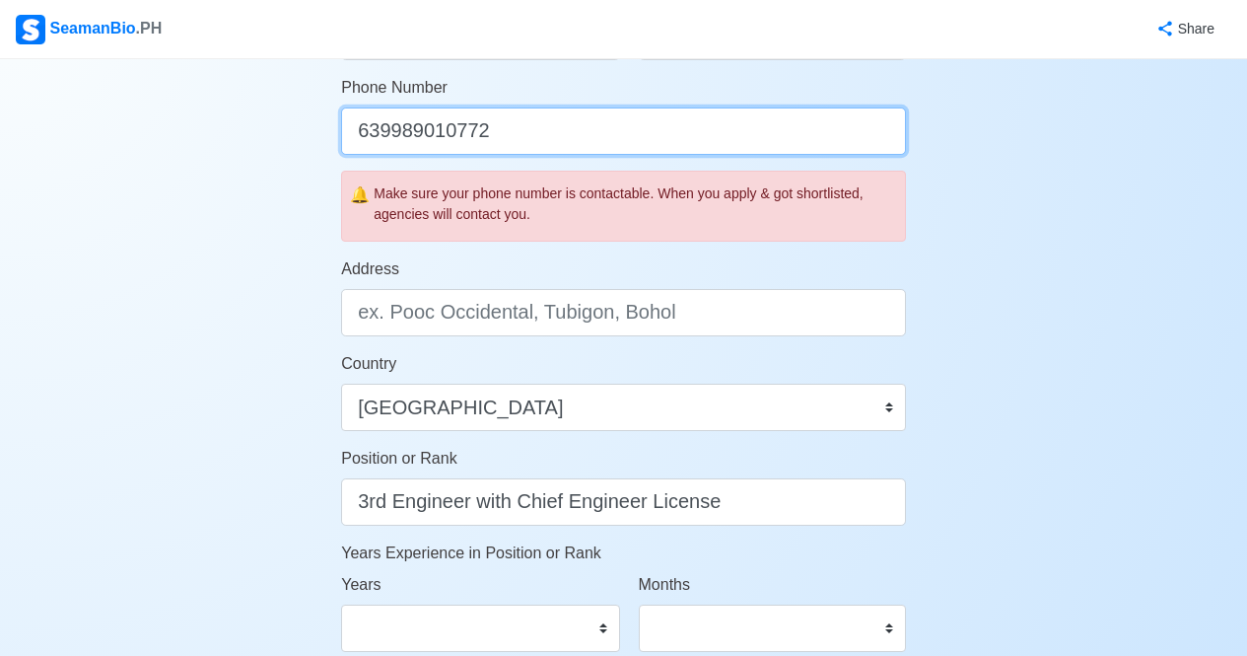
type input "639989010772"
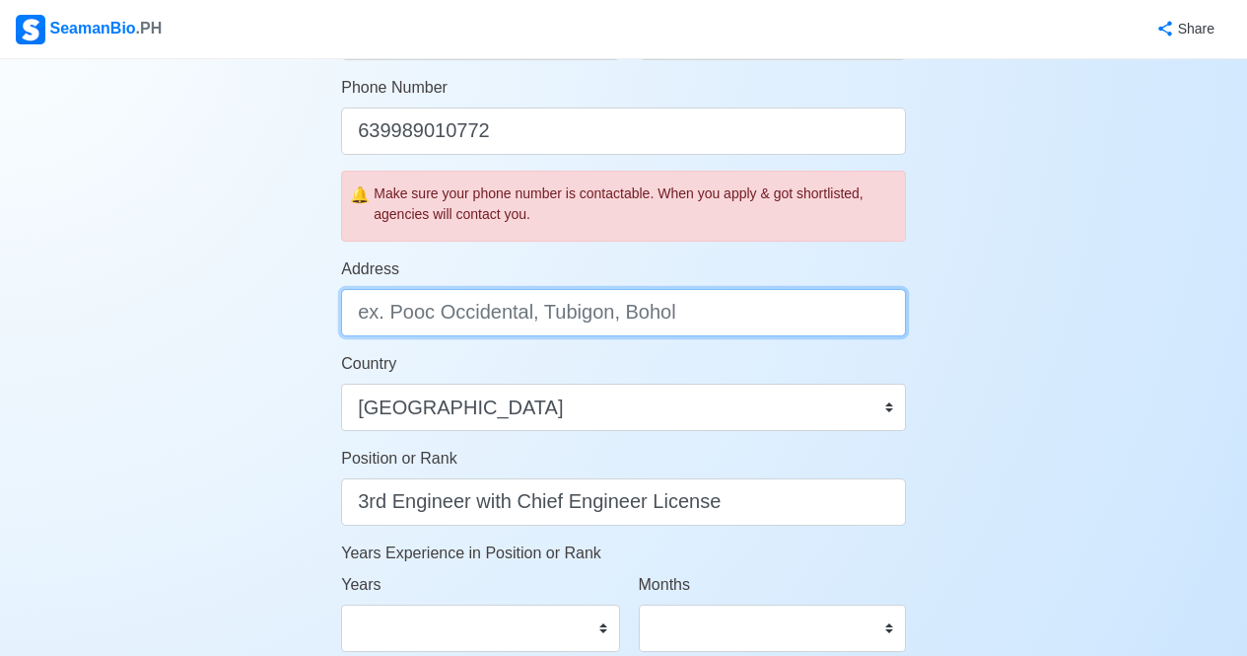
click at [598, 311] on input "Address" at bounding box center [623, 312] width 565 height 47
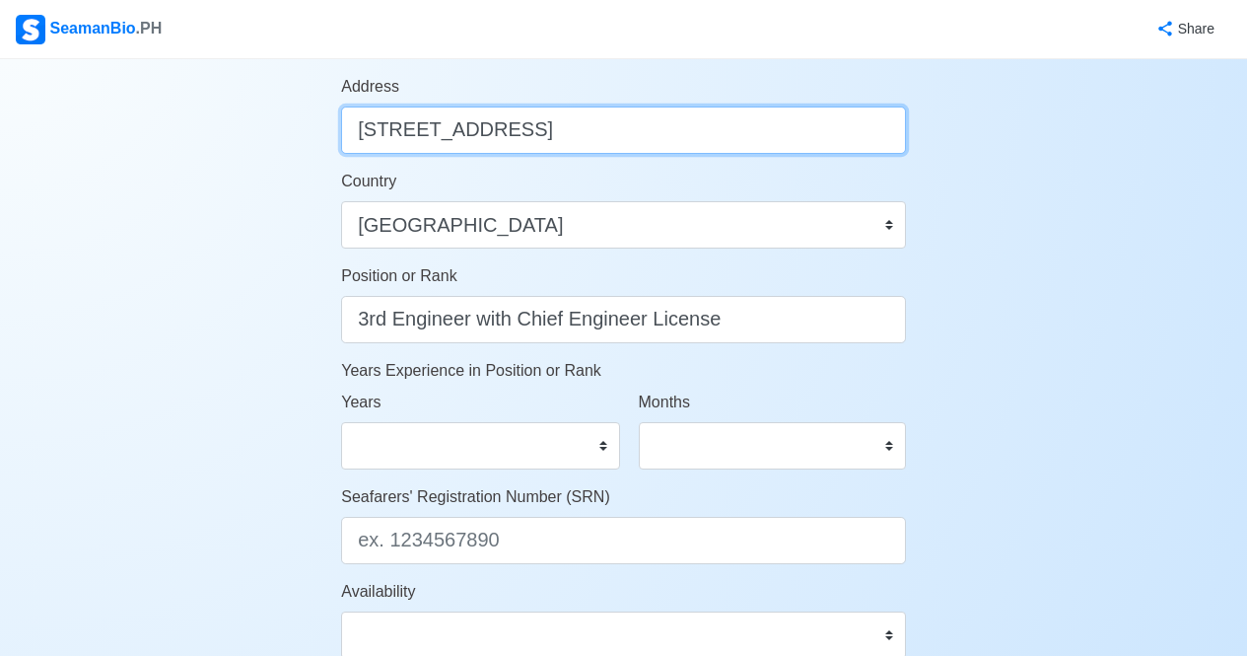
scroll to position [823, 0]
type input "Blk 24 Lot 37 C-5 Phase 2 Pinagsama Village Taguig City"
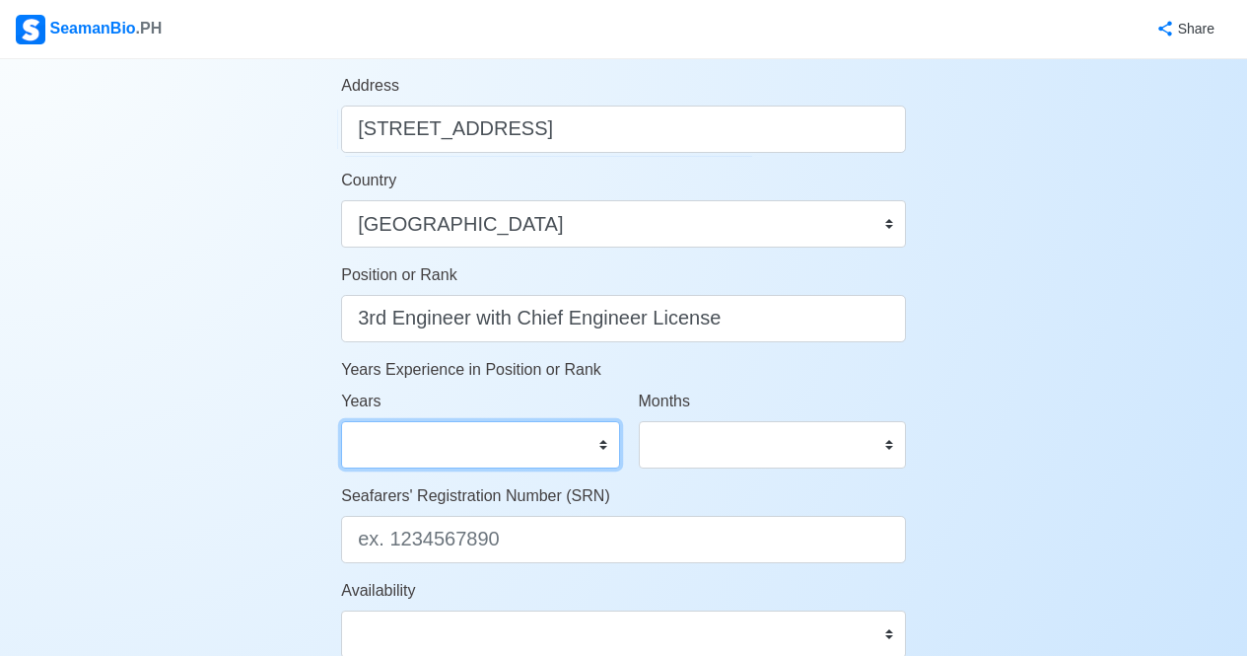
click at [571, 442] on select "0 1 2 3 4 5 6 7 8 9 10 11 12 13 14 15 16 17 18 19 20 21 22 23 24 25 26 27 28 29…" at bounding box center [480, 444] width 278 height 47
click at [234, 443] on div "Account Setup Your Job Status Onboard Actively Looking for Job Not Looking for …" at bounding box center [623, 99] width 1247 height 1727
click at [445, 431] on select "0 1 2 3 4 5 6 7 8 9 10 11 12 13 14 15 16 17 18 19 20 21 22 23 24 25 26 27 28 29…" at bounding box center [480, 444] width 278 height 47
select select "8"
click at [341, 421] on select "0 1 2 3 4 5 6 7 8 9 10 11 12 13 14 15 16 17 18 19 20 21 22 23 24 25 26 27 28 29…" at bounding box center [480, 444] width 278 height 47
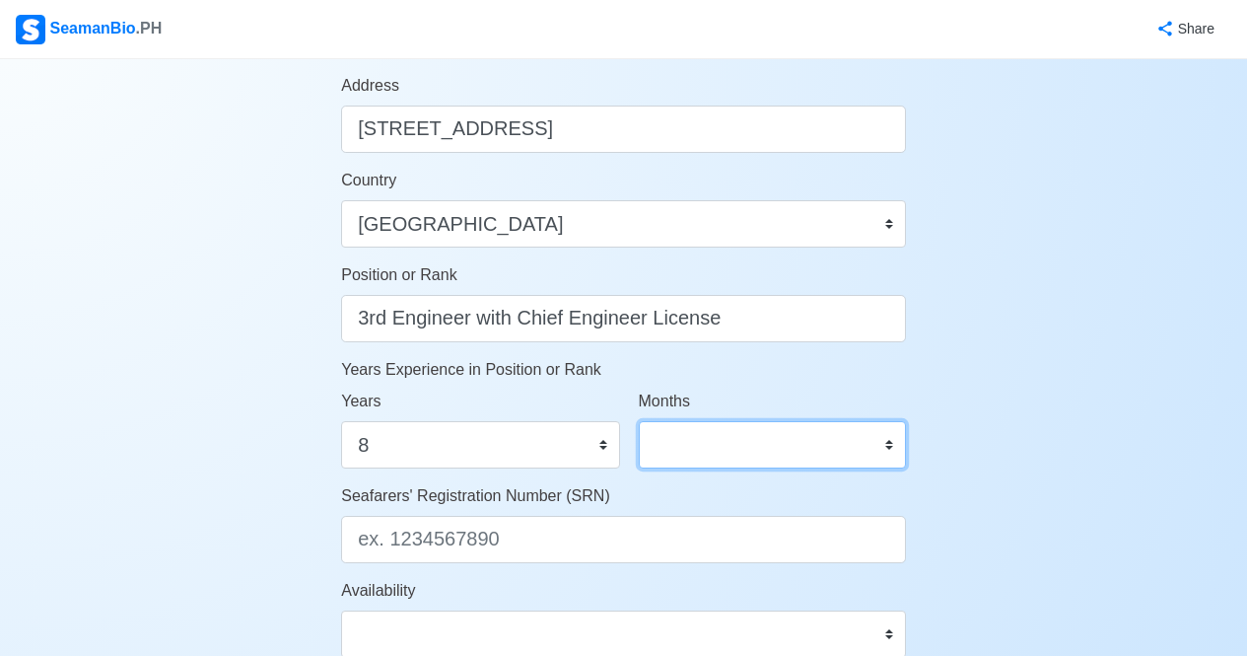
click at [713, 446] on select "0 1 2 3 4 5 6 7 8 9 10 11" at bounding box center [772, 444] width 267 height 47
select select "10"
click at [639, 421] on select "0 1 2 3 4 5 6 7 8 9 10 11" at bounding box center [772, 444] width 267 height 47
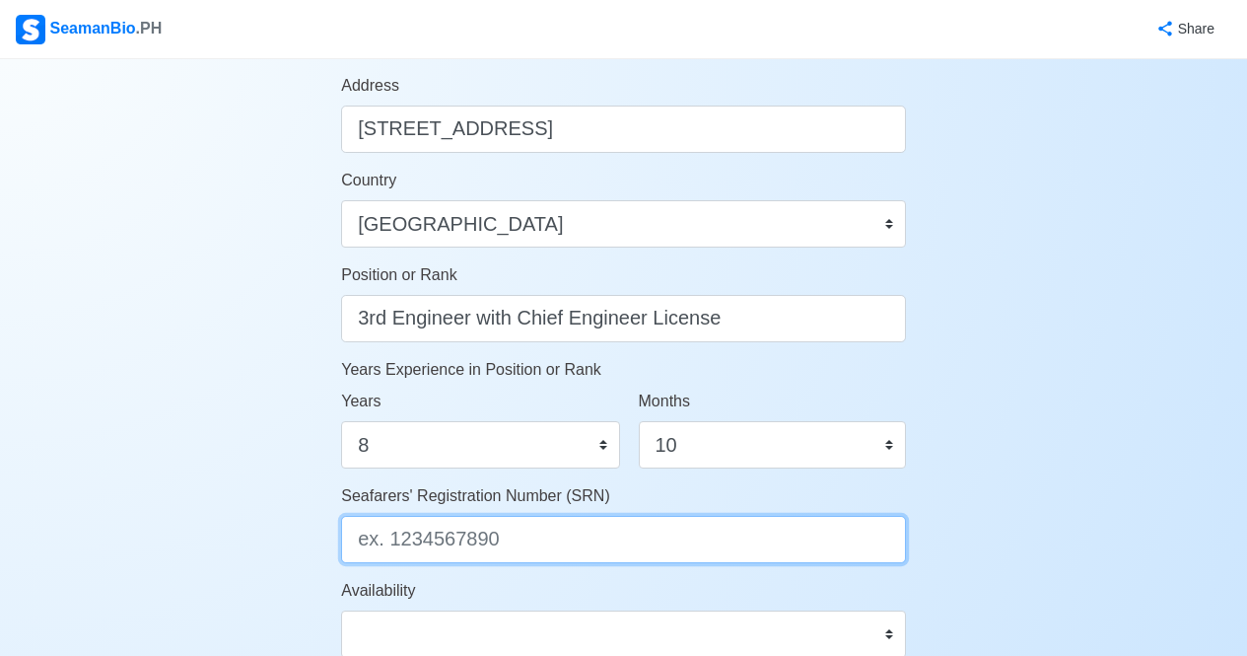
click at [560, 538] on input "Seafarers' Registration Number (SRN)" at bounding box center [623, 539] width 565 height 47
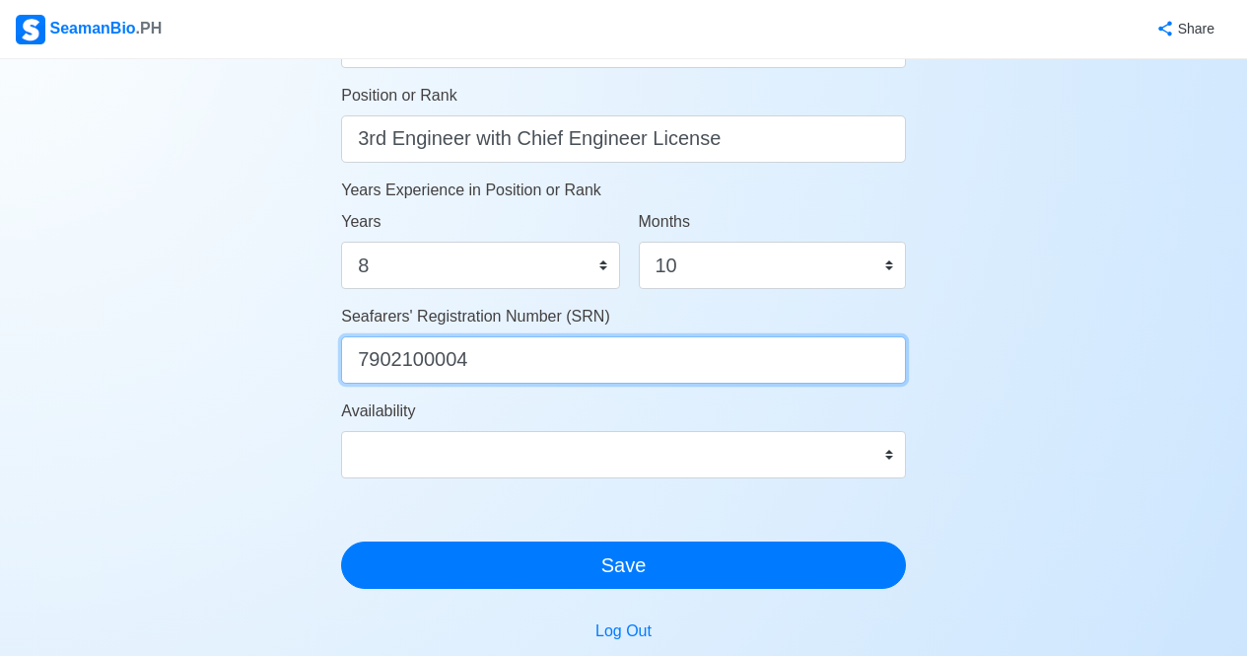
scroll to position [1024, 0]
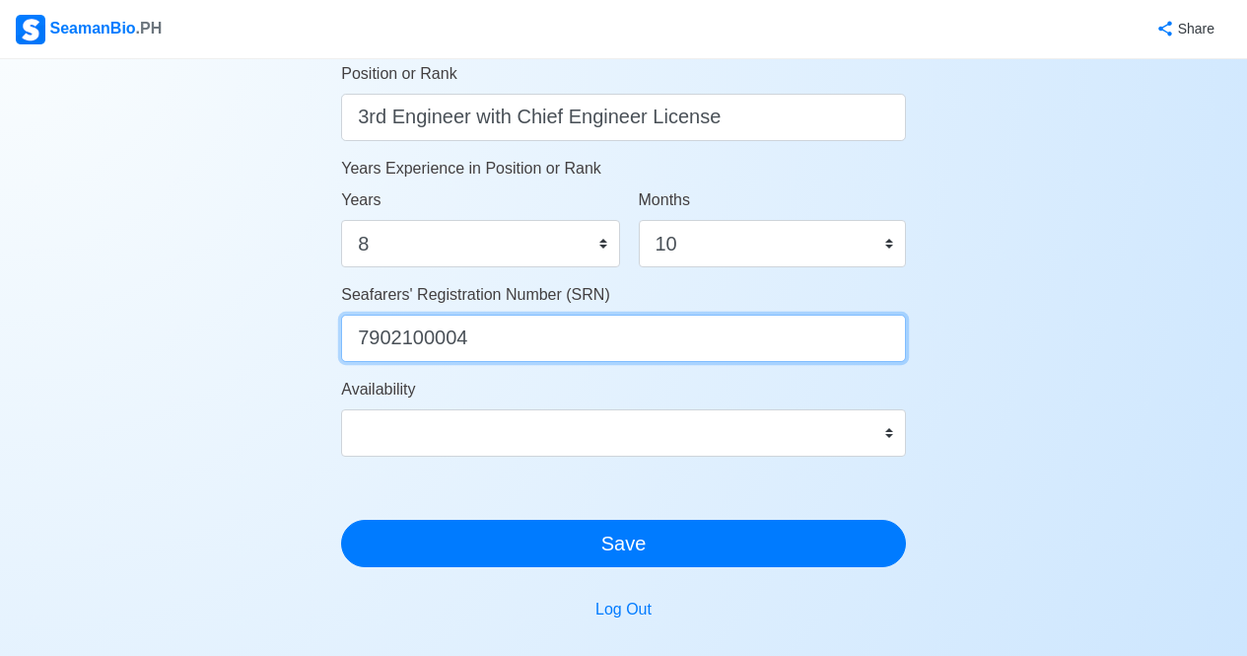
type input "7902100004"
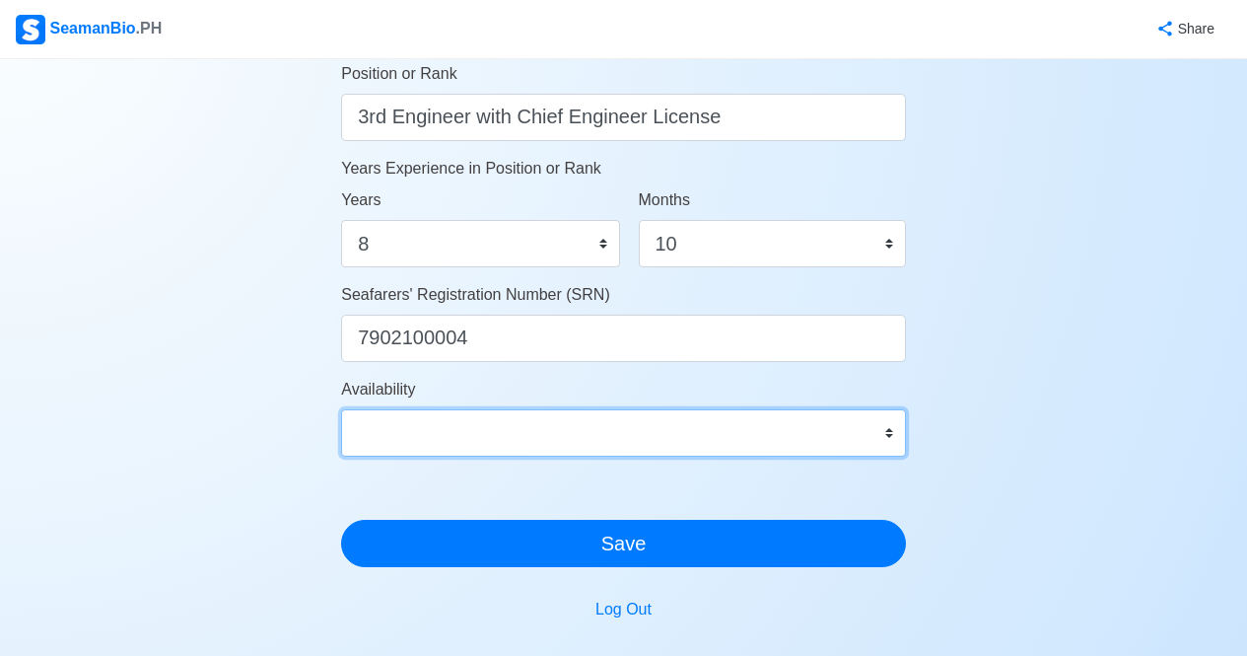
click at [583, 433] on select "Immediate Sep 2025 Oct 2025 Nov 2025 Dec 2025 Jan 2026 Feb 2026 Mar 2026 Apr 20…" at bounding box center [623, 432] width 565 height 47
select select "4102462800000"
click at [341, 409] on select "Immediate Sep 2025 Oct 2025 Nov 2025 Dec 2025 Jan 2026 Feb 2026 Mar 2026 Apr 20…" at bounding box center [623, 432] width 565 height 47
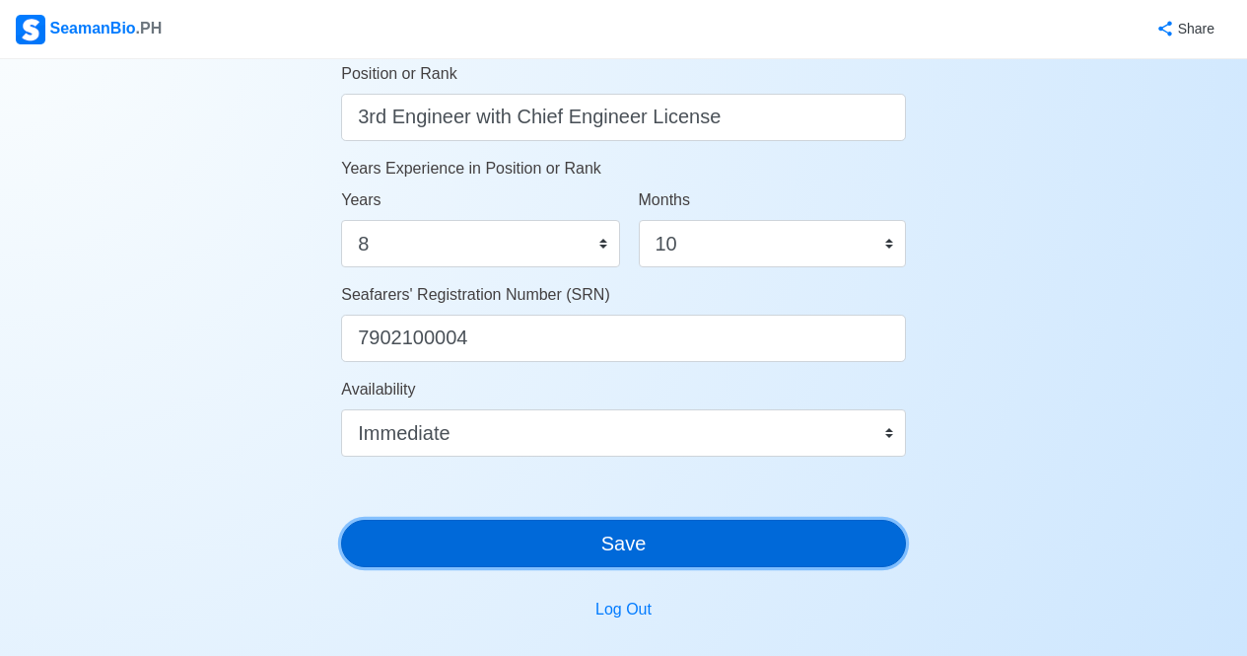
click at [504, 555] on button "Save" at bounding box center [623, 543] width 565 height 47
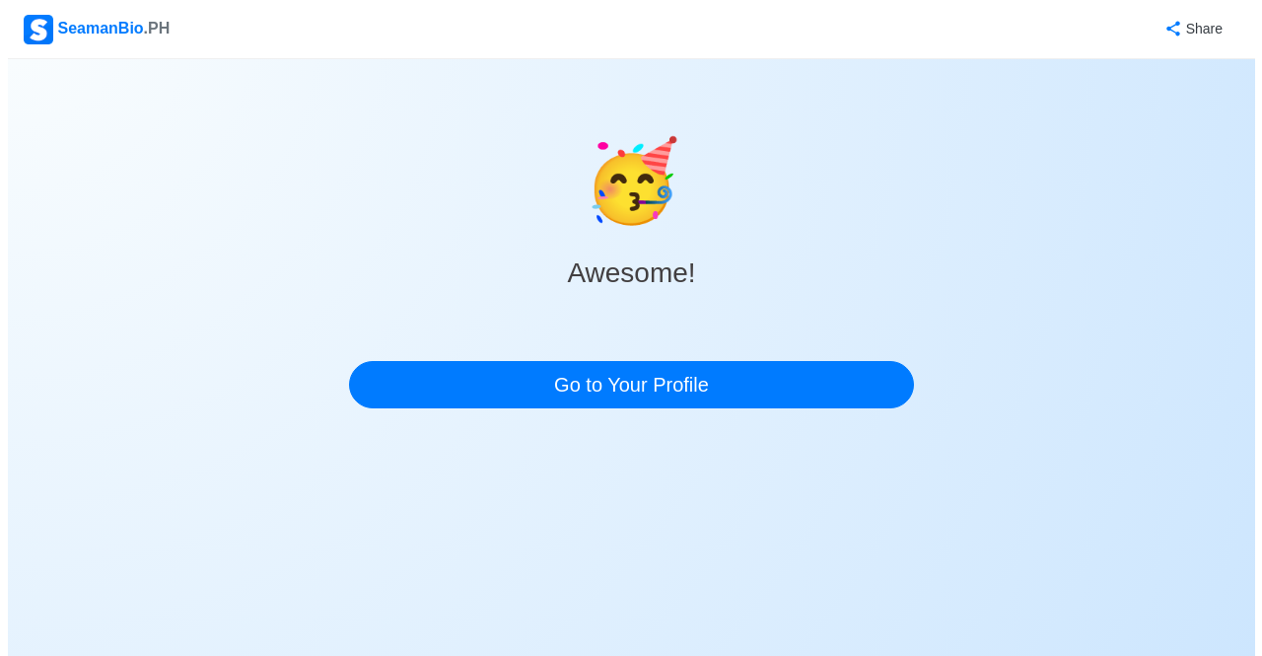
scroll to position [0, 0]
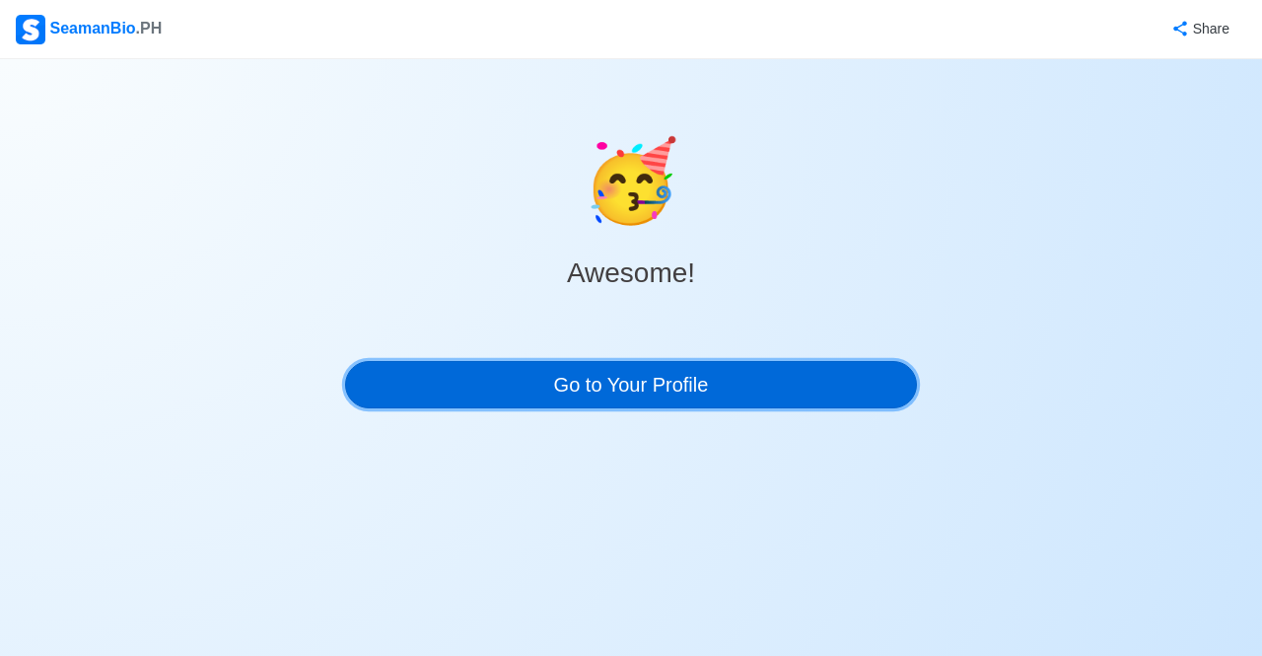
click at [644, 375] on link "Go to Your Profile" at bounding box center [631, 384] width 572 height 47
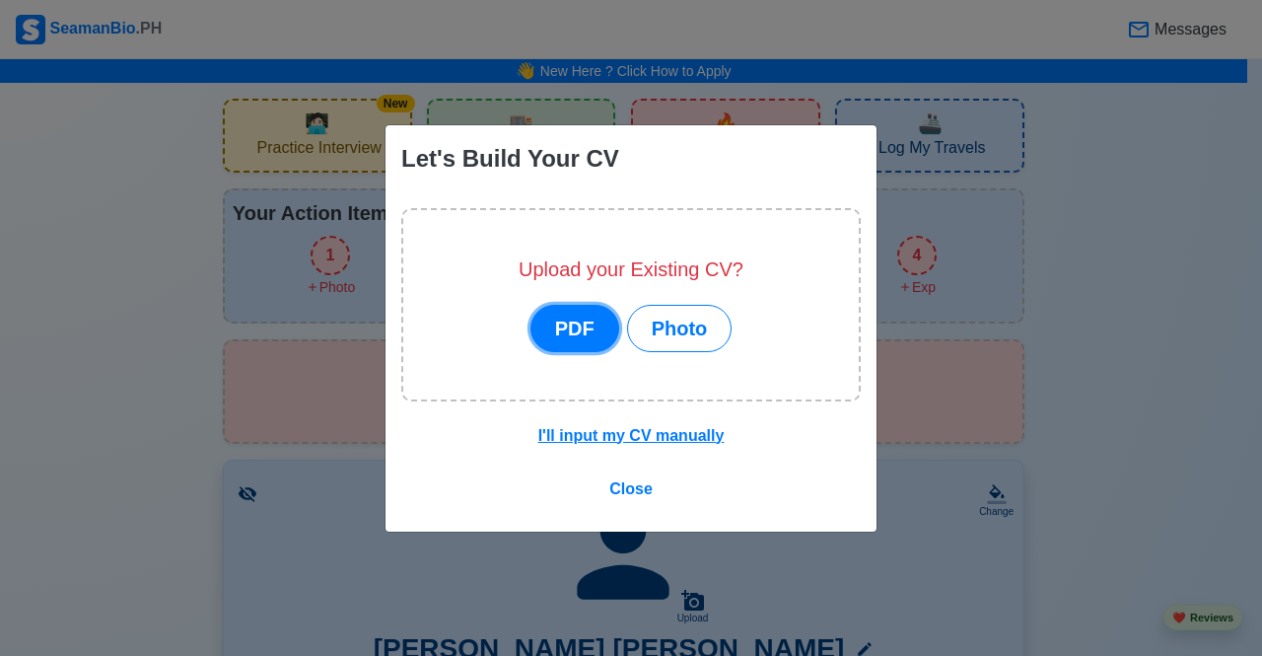
click at [553, 338] on button "PDF" at bounding box center [574, 328] width 89 height 47
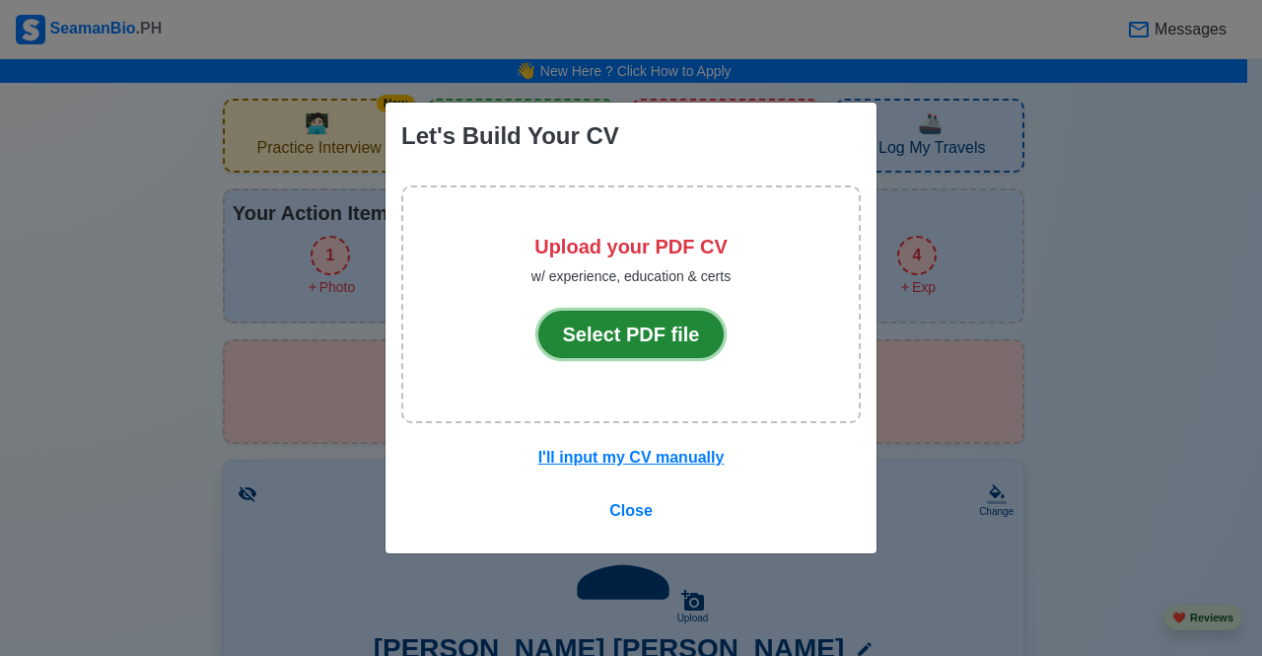
click at [553, 338] on button "Select PDF file" at bounding box center [631, 334] width 186 height 47
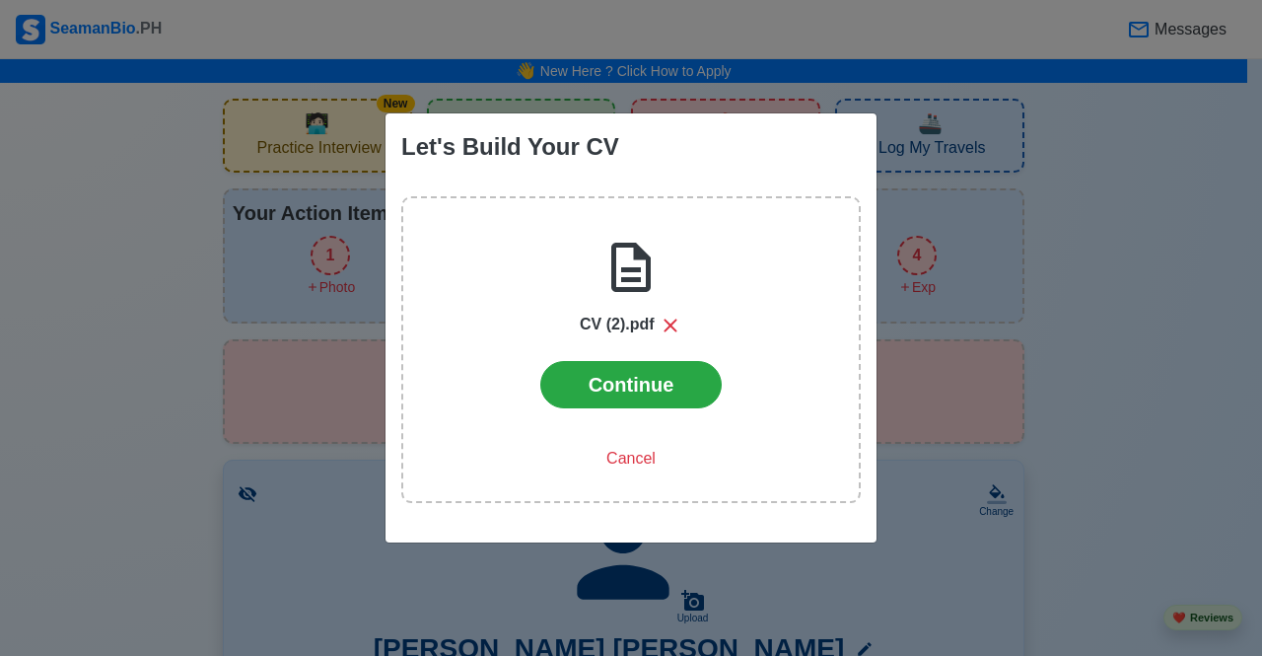
click at [629, 294] on icon at bounding box center [630, 267] width 59 height 59
